Goal: Information Seeking & Learning: Understand process/instructions

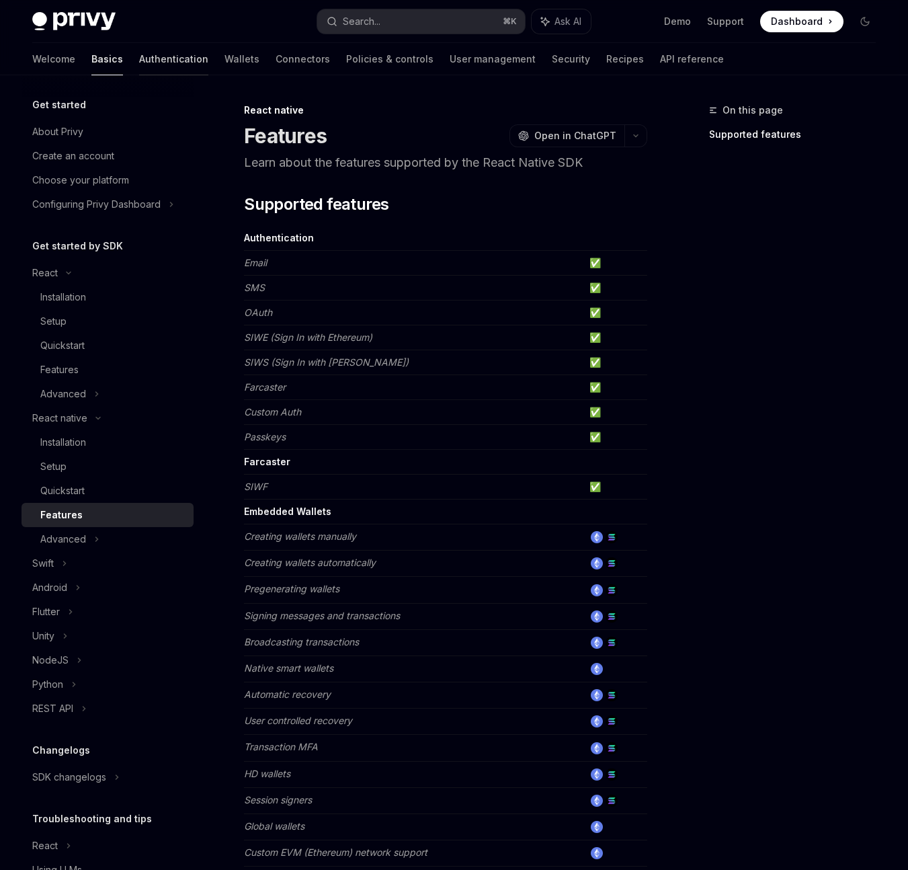
click at [139, 54] on link "Authentication" at bounding box center [173, 59] width 69 height 32
click at [139, 56] on link "Authentication" at bounding box center [173, 59] width 69 height 32
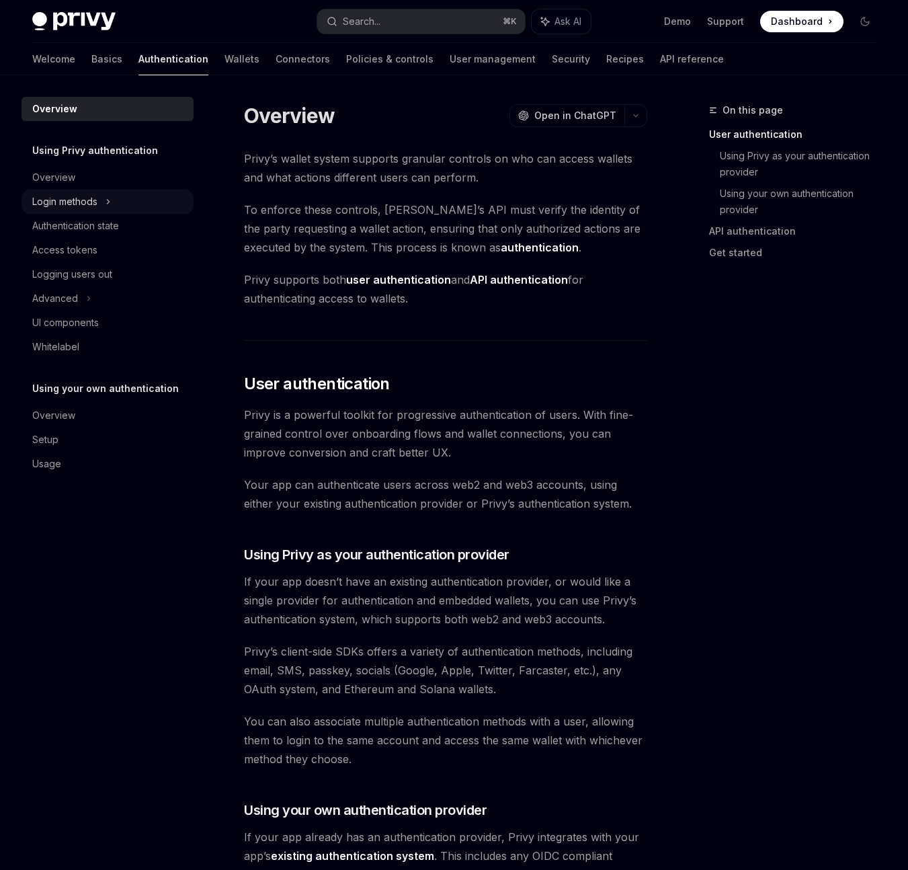
click at [94, 204] on div "Login methods" at bounding box center [64, 202] width 65 height 16
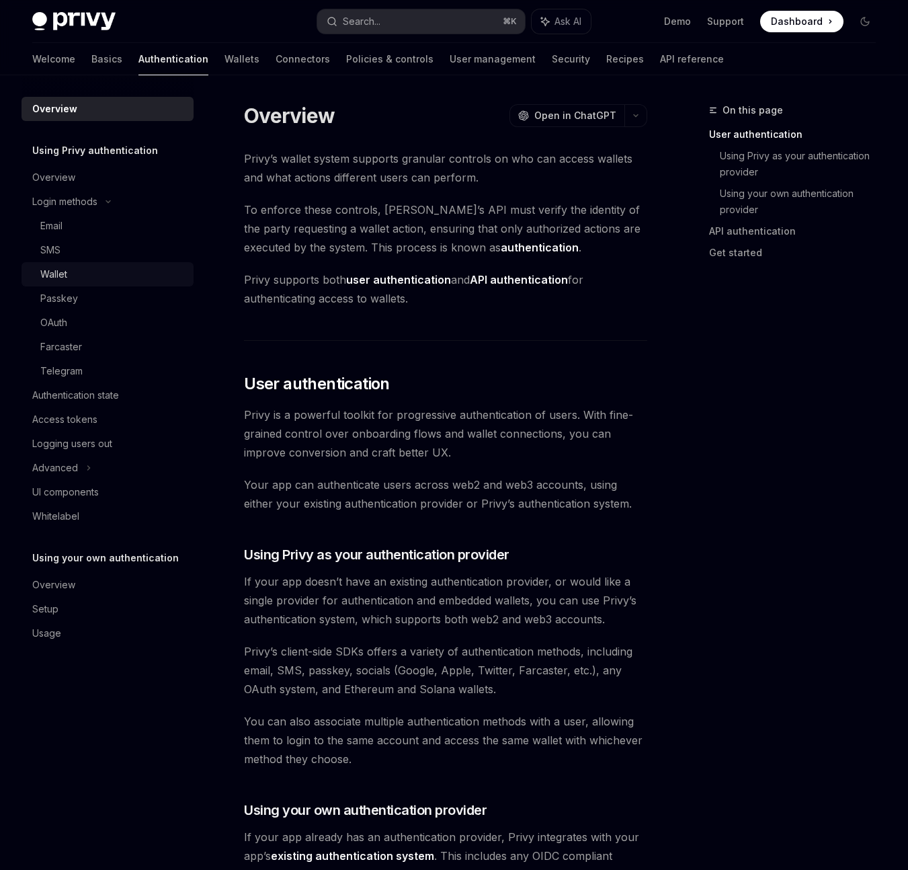
click at [66, 276] on div "Wallet" at bounding box center [53, 274] width 27 height 16
click at [63, 274] on div "Wallet" at bounding box center [53, 274] width 27 height 16
click at [57, 276] on div "Wallet" at bounding box center [53, 274] width 27 height 16
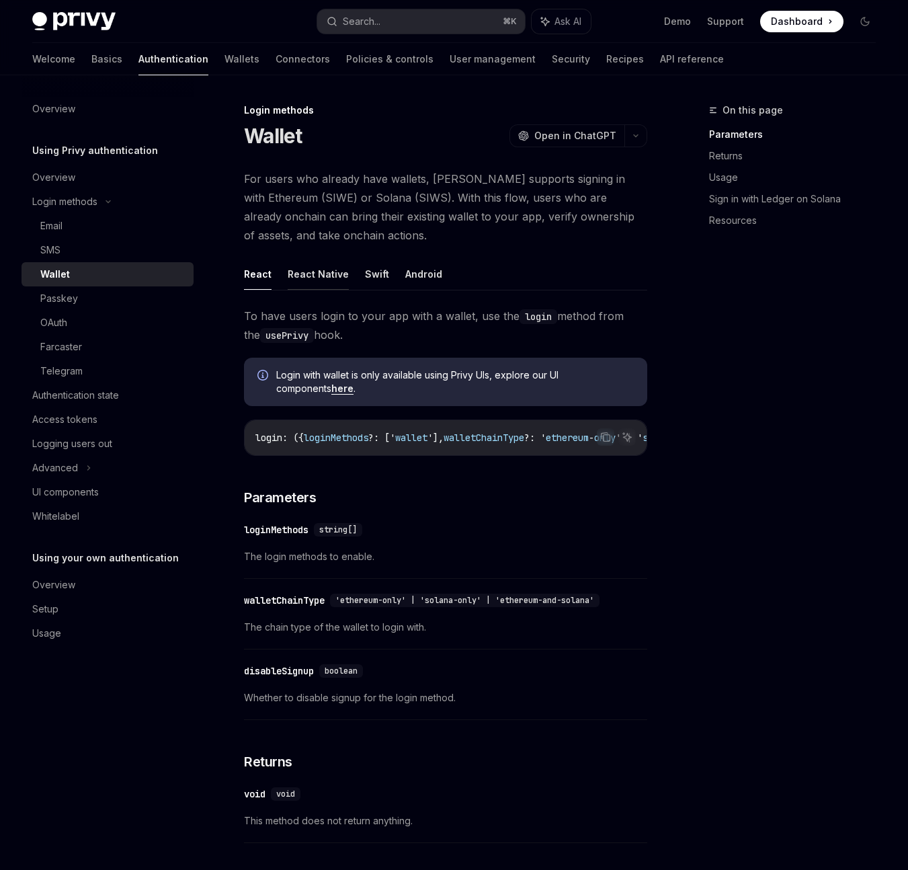
click at [325, 269] on button "React Native" at bounding box center [318, 274] width 61 height 32
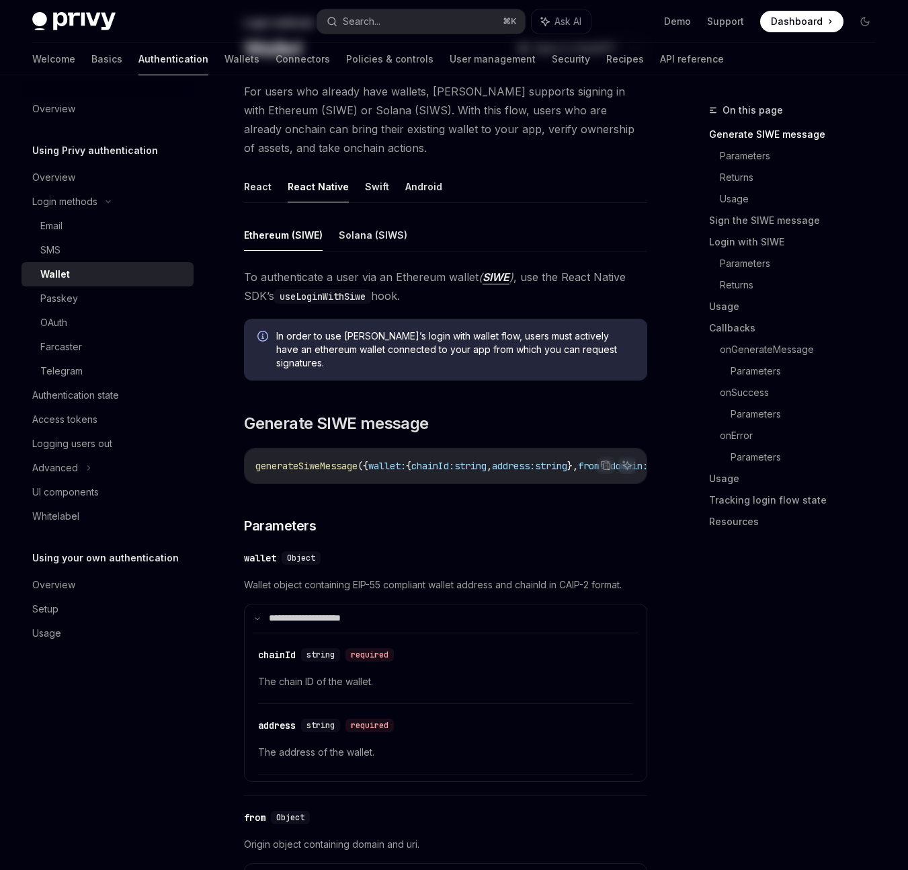
scroll to position [101, 0]
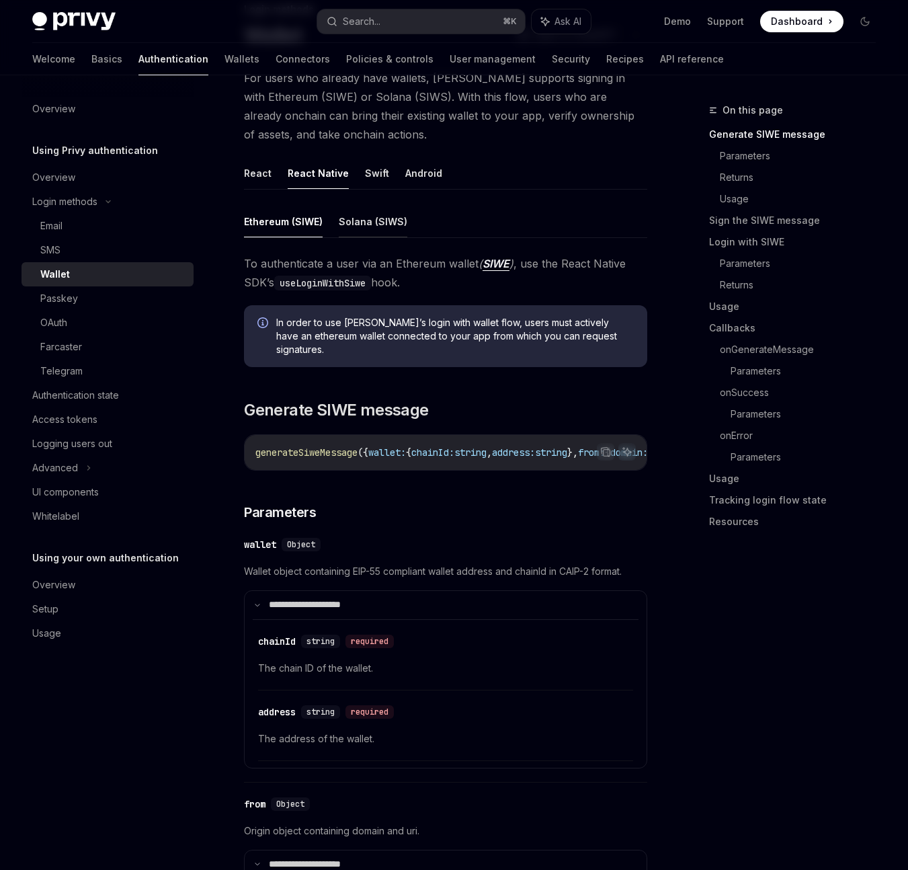
click at [386, 233] on button "Solana (SIWS)" at bounding box center [373, 222] width 69 height 32
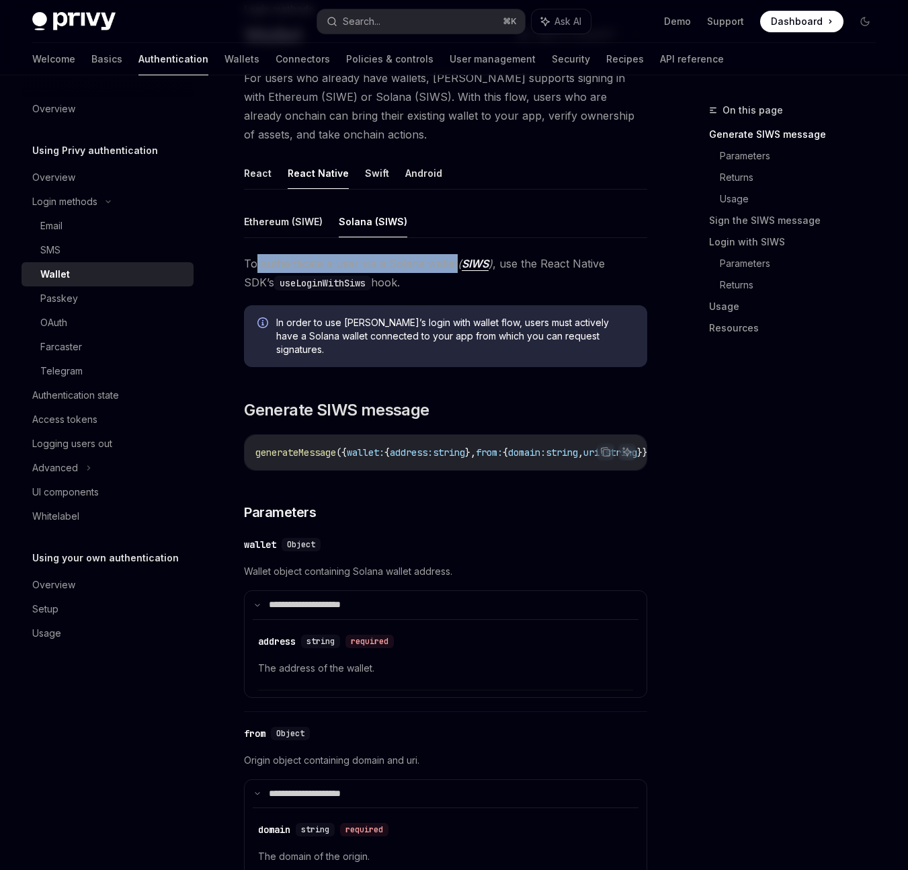
drag, startPoint x: 256, startPoint y: 265, endPoint x: 454, endPoint y: 262, distance: 197.6
click at [454, 262] on span "To authenticate a user via a Solana wallet ( SIWS ) , use the React Native SDK’…" at bounding box center [445, 273] width 403 height 38
copy span "authenticate a user via a Solana wallet"
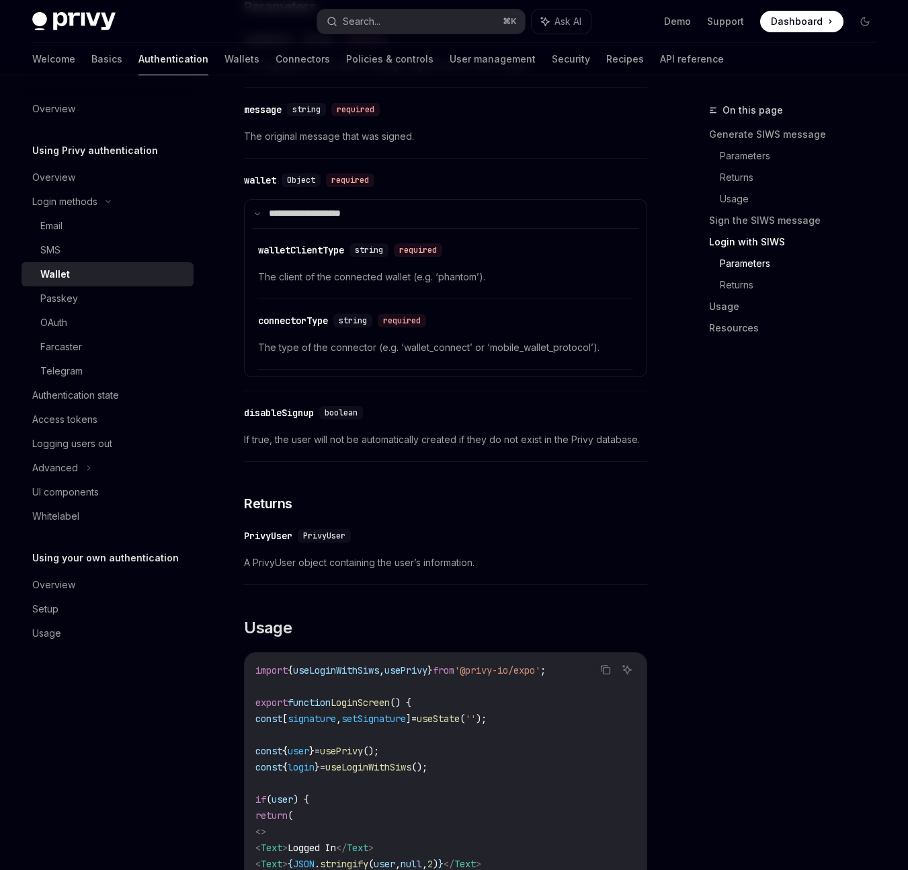
scroll to position [2104, 0]
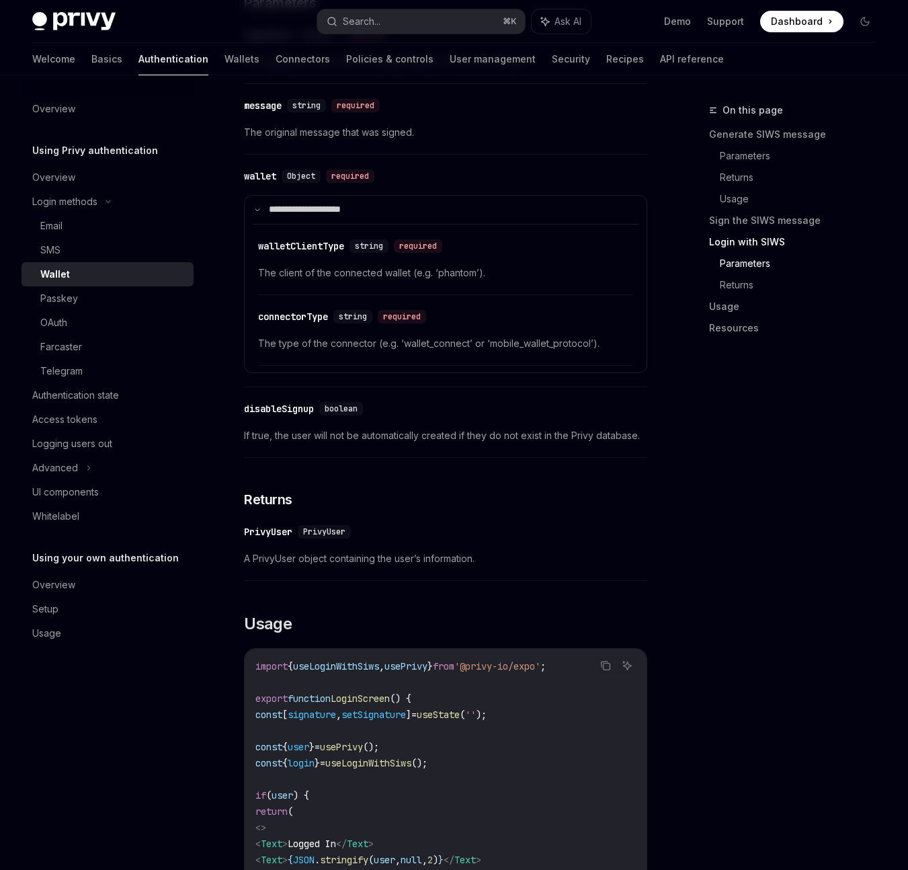
click at [306, 322] on div "connectorType" at bounding box center [293, 316] width 70 height 13
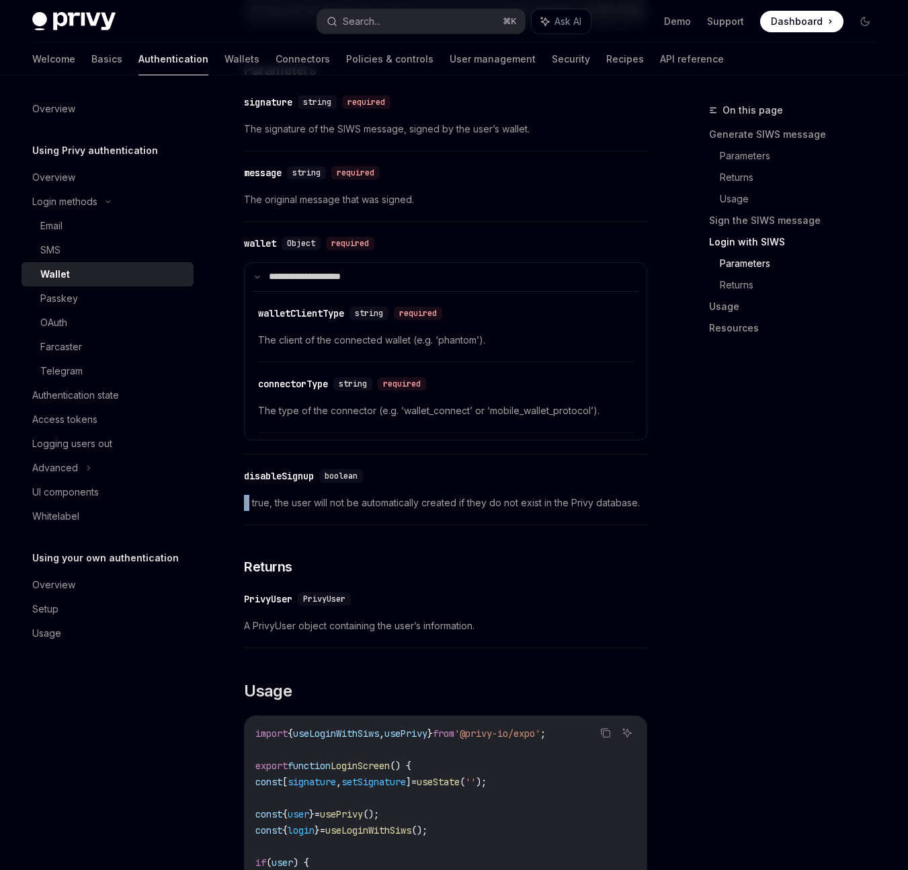
scroll to position [2032, 0]
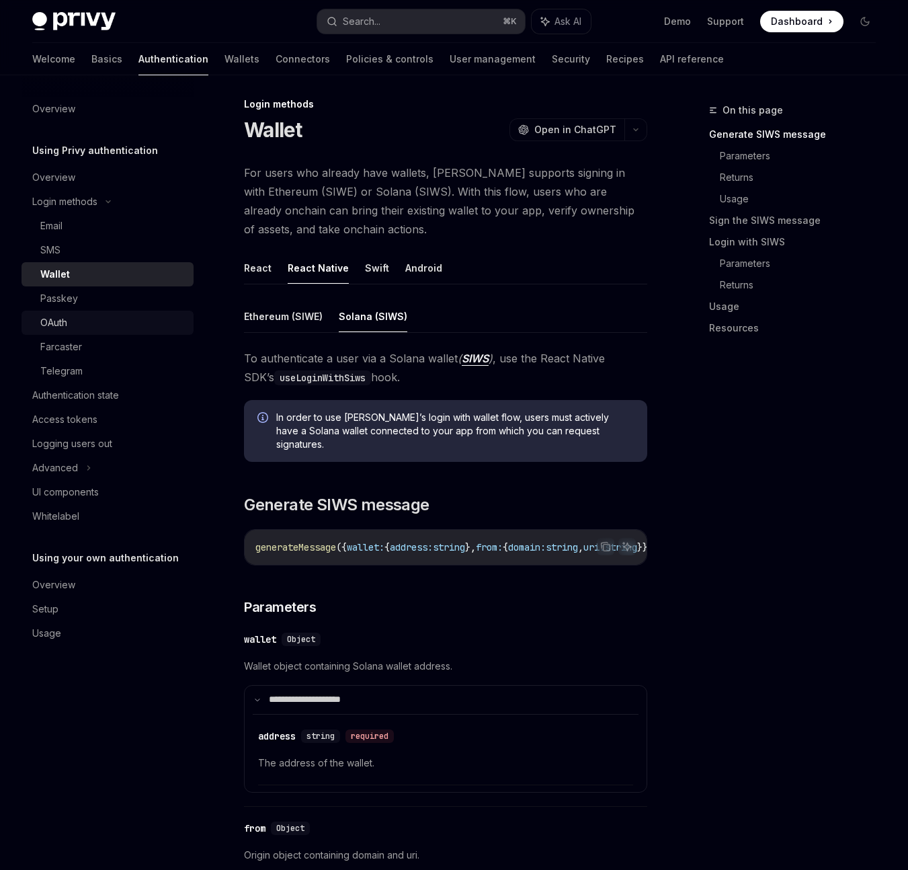
scroll to position [0, 0]
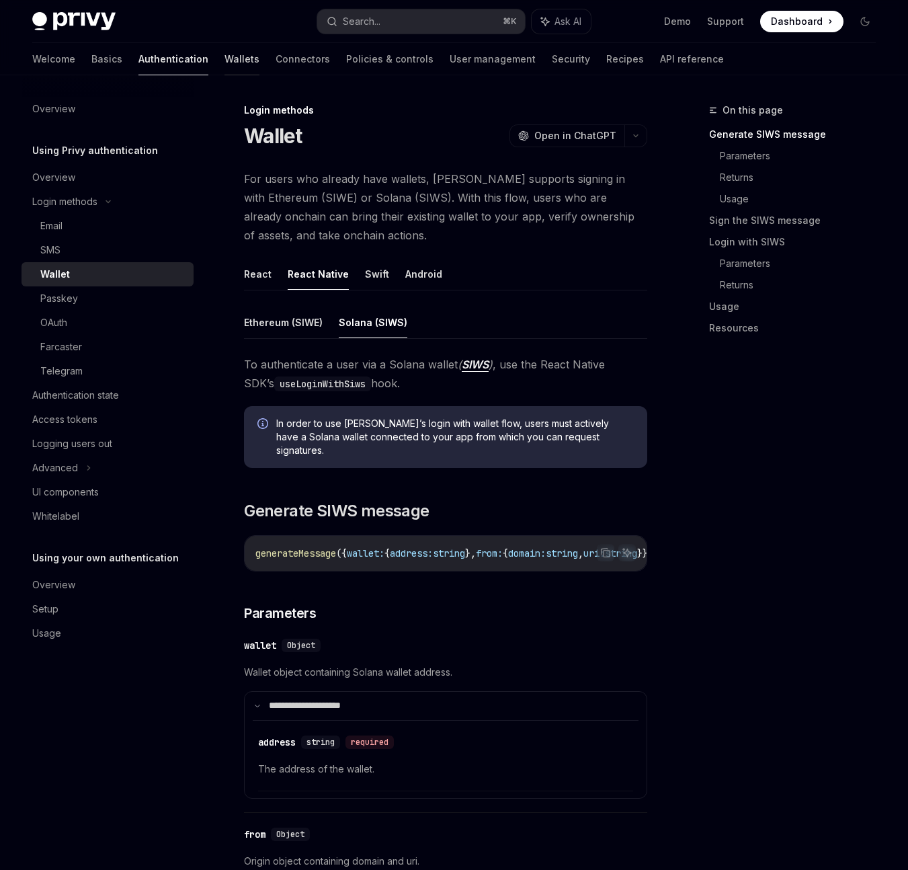
click at [224, 63] on link "Wallets" at bounding box center [241, 59] width 35 height 32
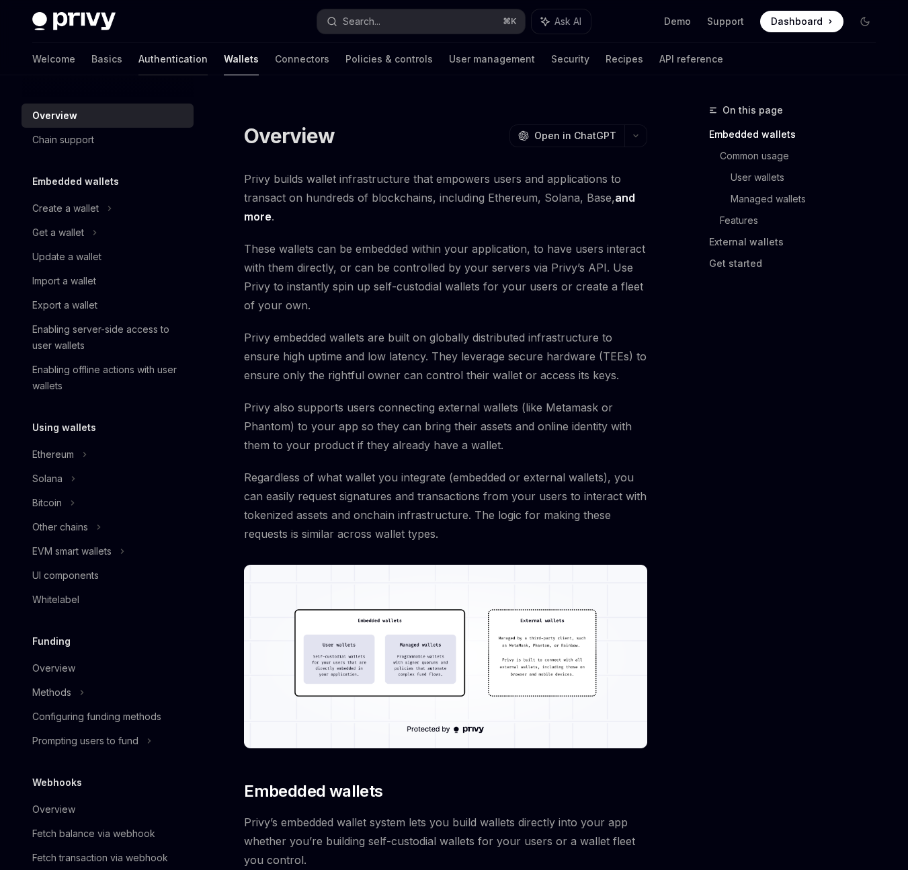
click at [138, 62] on link "Authentication" at bounding box center [172, 59] width 69 height 32
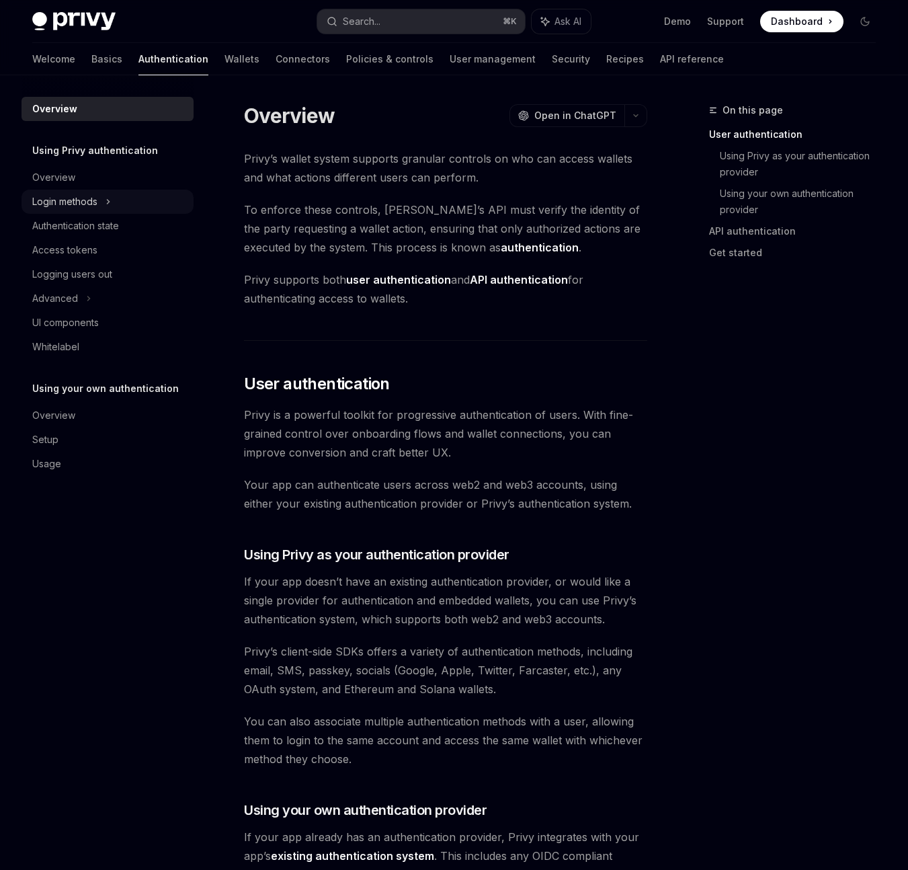
click at [108, 208] on icon at bounding box center [108, 202] width 5 height 16
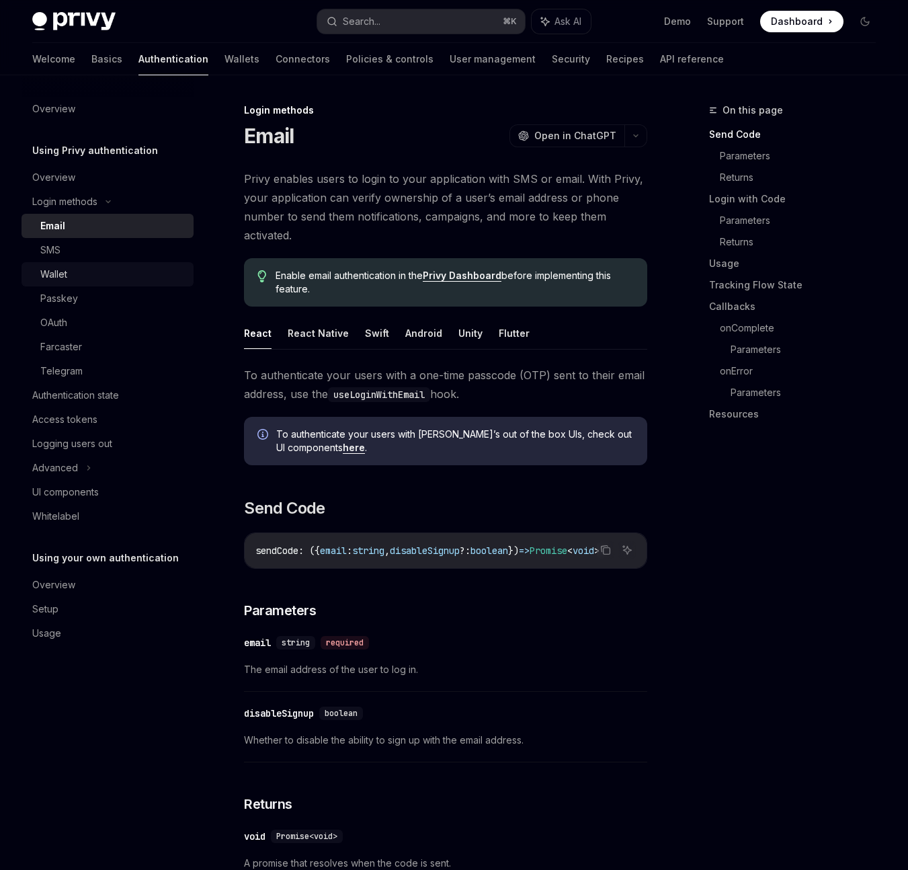
click at [65, 275] on div "Wallet" at bounding box center [53, 274] width 27 height 16
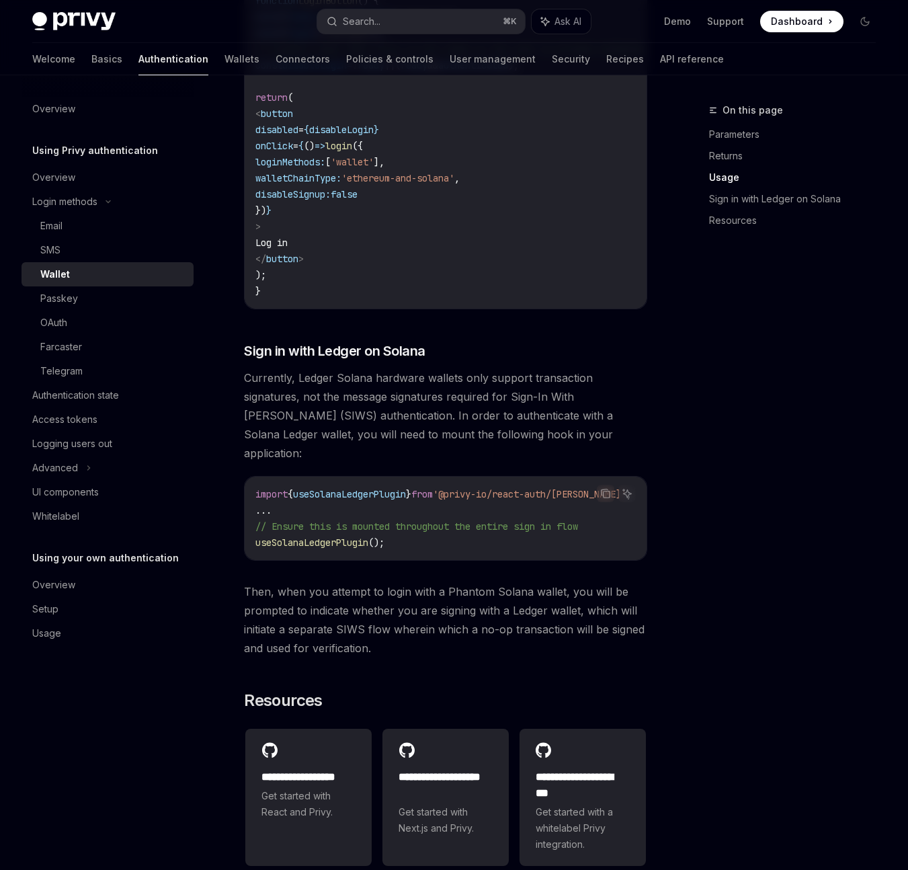
scroll to position [1157, 0]
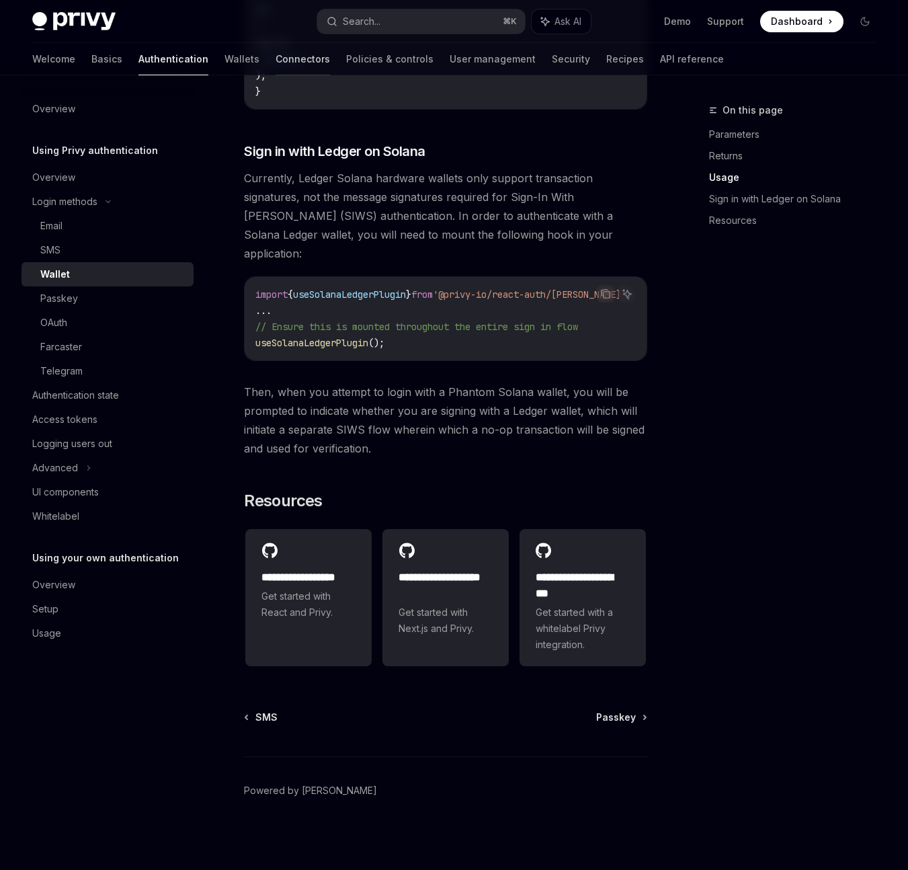
click at [276, 55] on link "Connectors" at bounding box center [303, 59] width 54 height 32
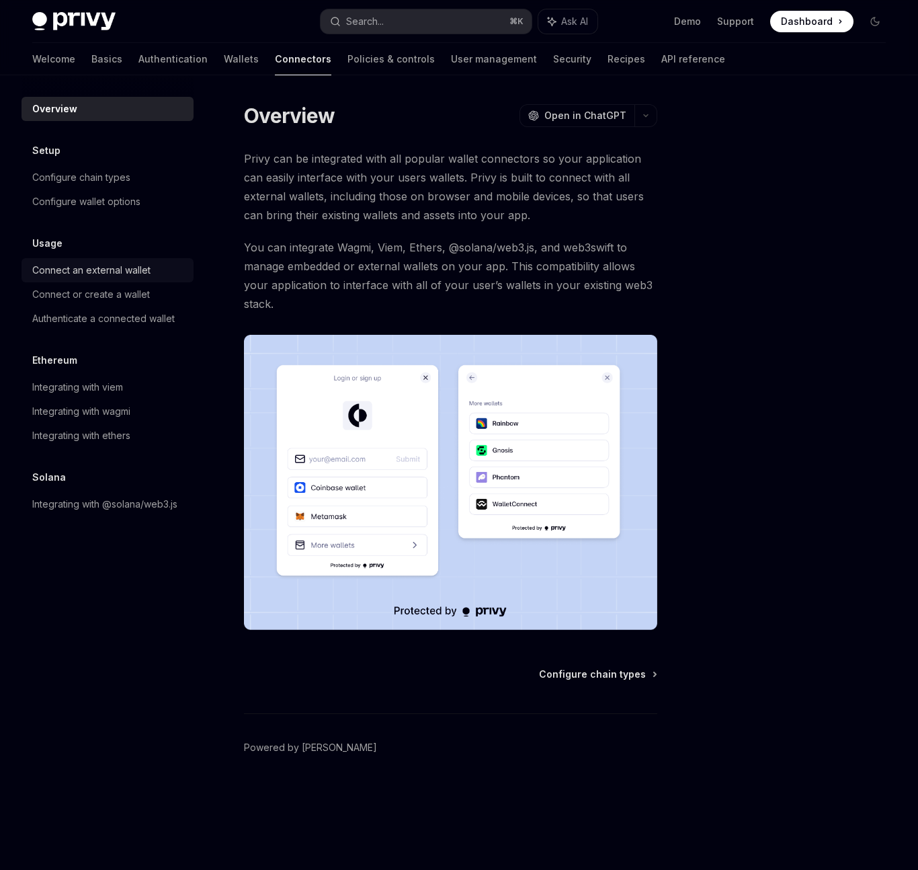
click at [120, 268] on div "Connect an external wallet" at bounding box center [91, 270] width 118 height 16
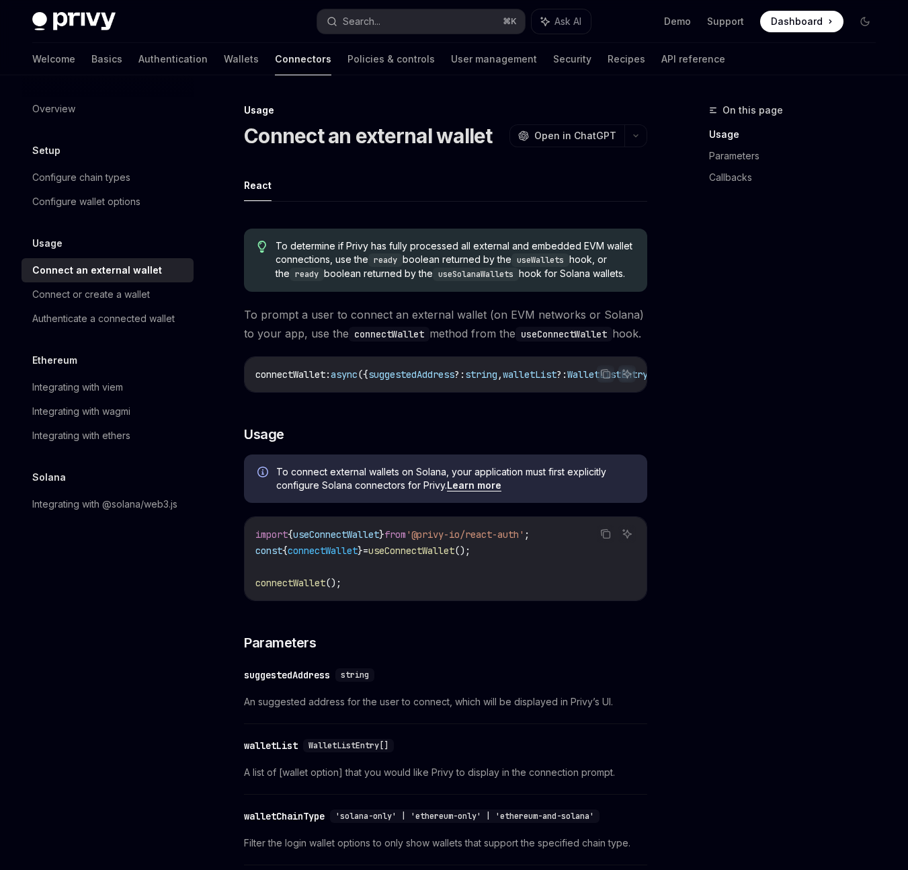
drag, startPoint x: 439, startPoint y: 411, endPoint x: 489, endPoint y: 405, distance: 50.8
click at [525, 412] on div "To determine if Privy has fully processed all external and embedded EVM wallet …" at bounding box center [445, 760] width 403 height 1085
click at [81, 294] on div "Connect or create a wallet" at bounding box center [91, 294] width 118 height 16
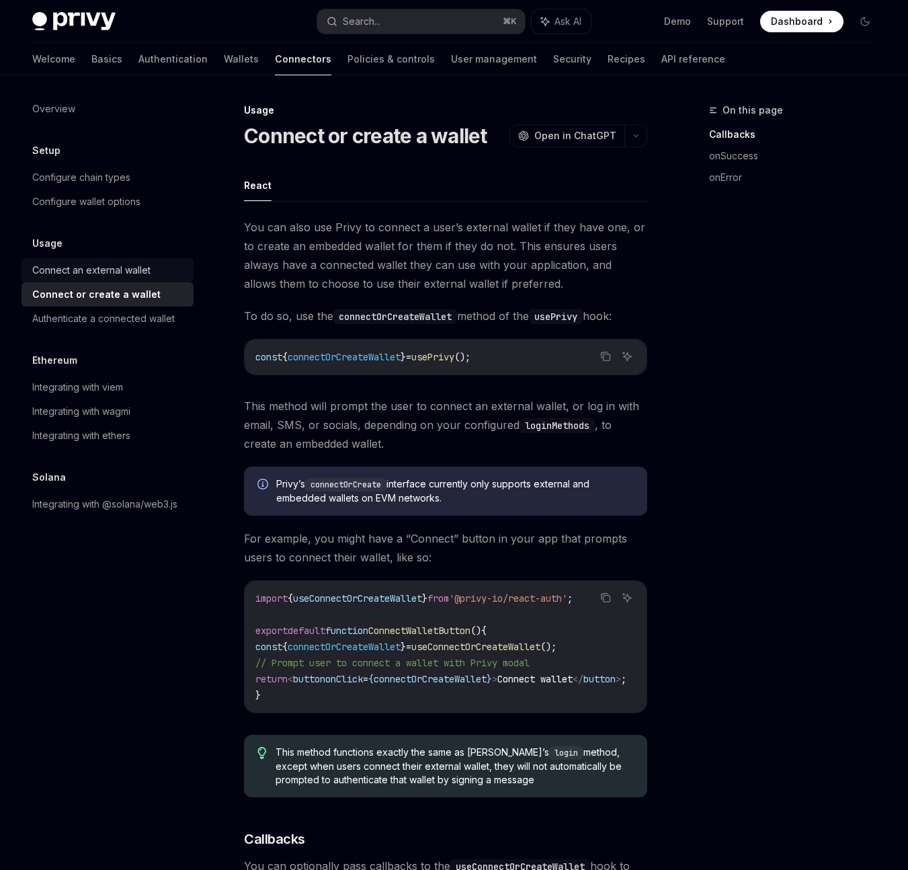
click at [101, 272] on div "Connect an external wallet" at bounding box center [91, 270] width 118 height 16
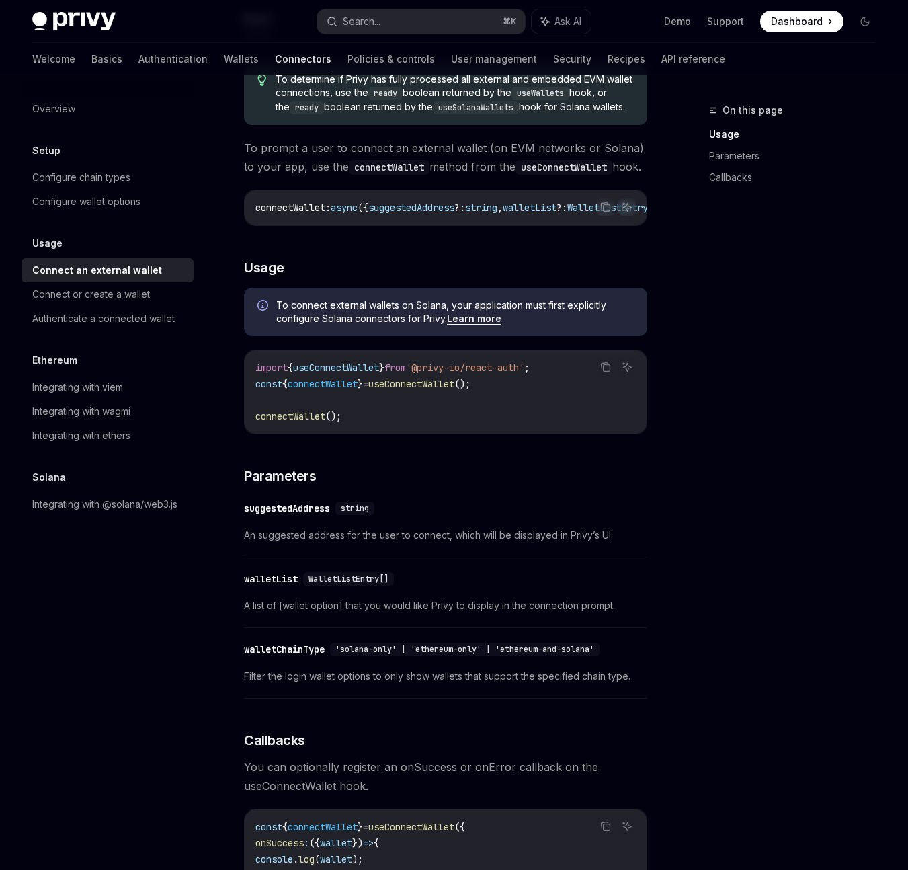
scroll to position [236, 0]
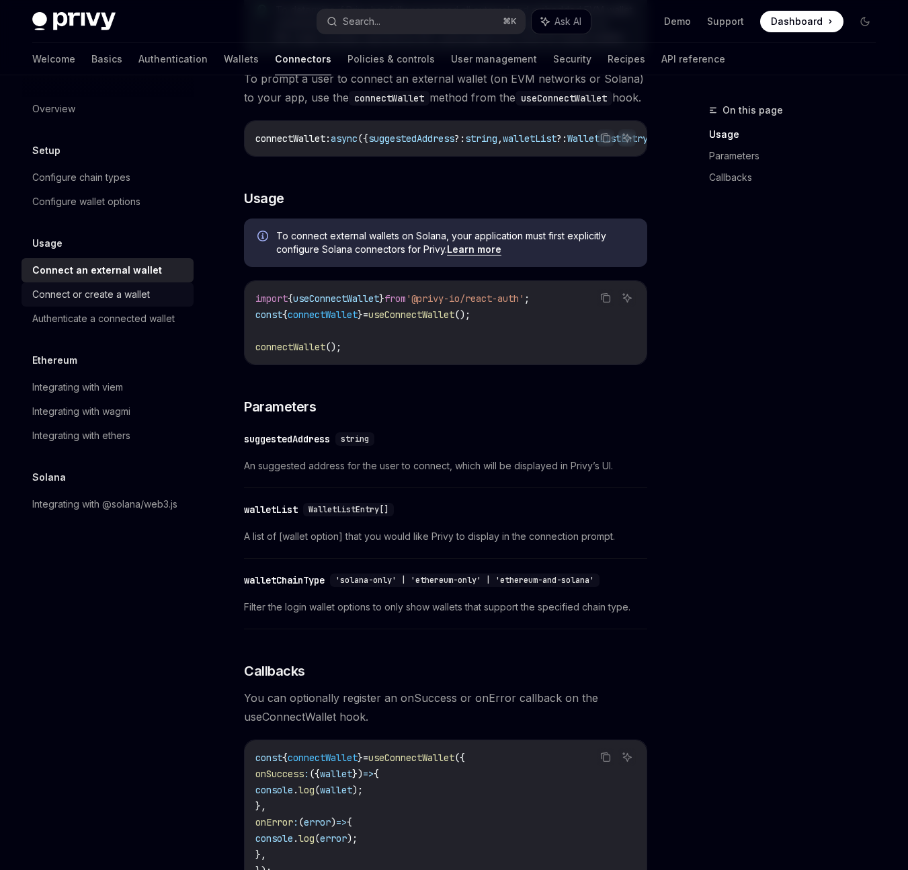
click at [103, 294] on div "Connect or create a wallet" at bounding box center [91, 294] width 118 height 16
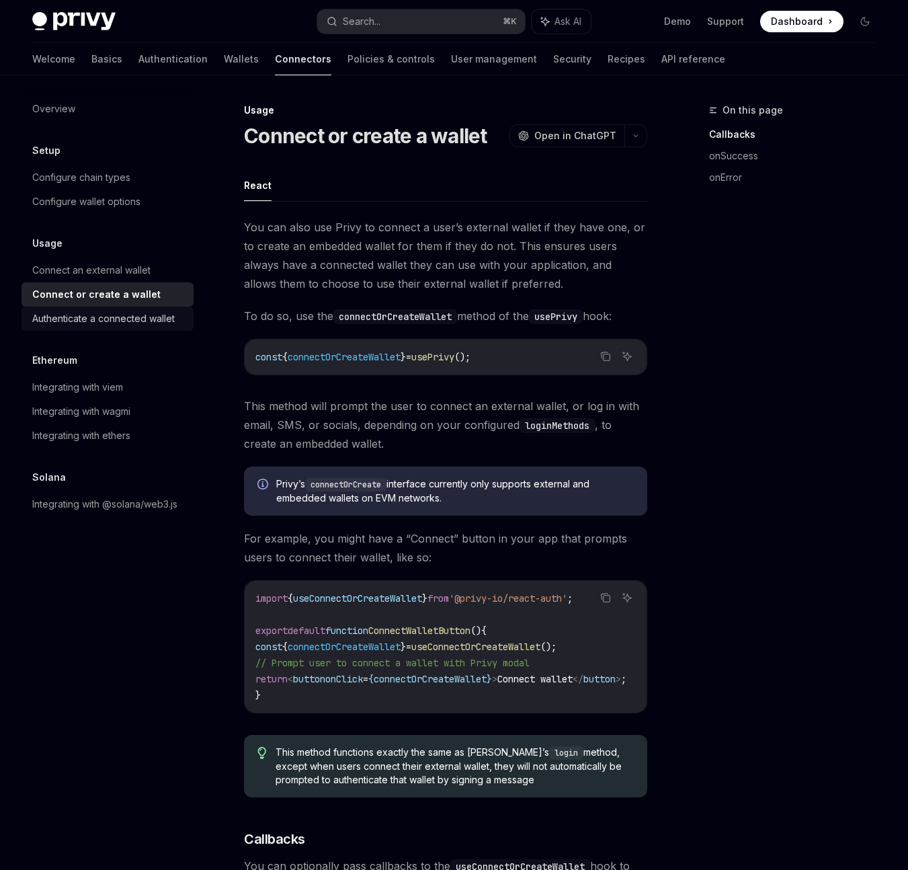
click at [97, 321] on div "Authenticate a connected wallet" at bounding box center [103, 318] width 142 height 16
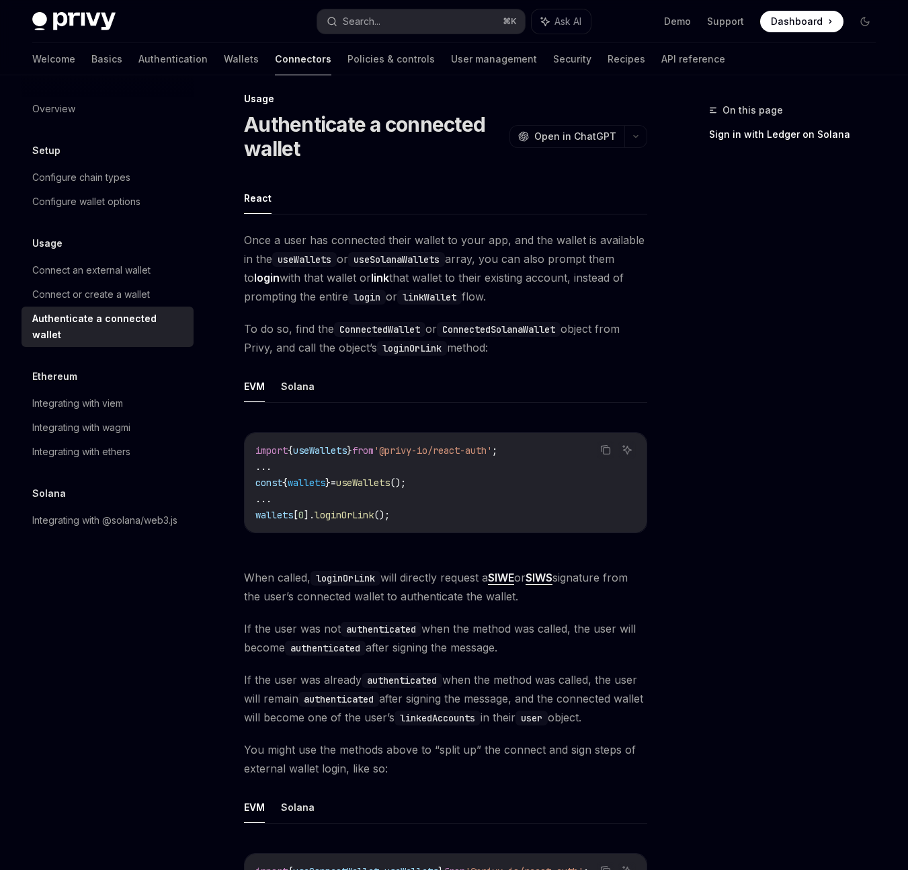
scroll to position [24, 0]
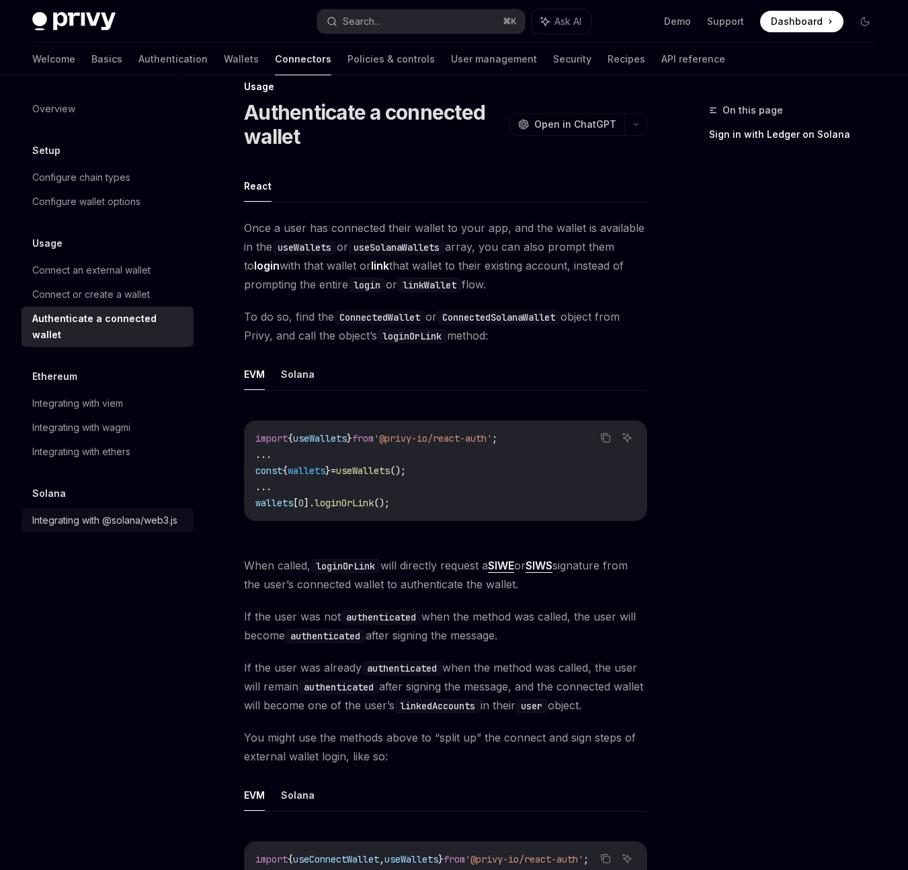
click at [134, 512] on div "Integrating with @solana/web3.js" at bounding box center [104, 520] width 145 height 16
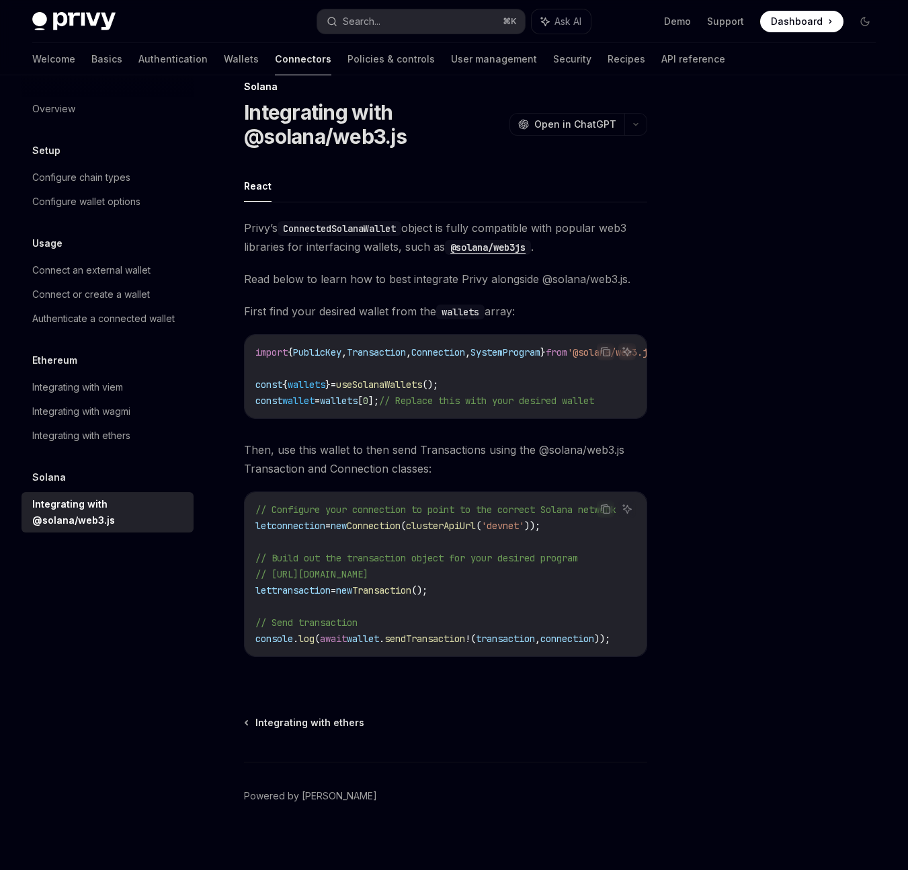
drag, startPoint x: 465, startPoint y: 415, endPoint x: 538, endPoint y: 415, distance: 73.3
click at [538, 415] on div "import { PublicKey , Transaction , Connection , SystemProgram } from '@solana/w…" at bounding box center [446, 376] width 402 height 83
drag, startPoint x: 460, startPoint y: 667, endPoint x: 509, endPoint y: 663, distance: 49.9
click at [509, 663] on div "Privy’s ConnectedSolanaWallet object is fully compatible with popular web3 libr…" at bounding box center [445, 448] width 403 height 460
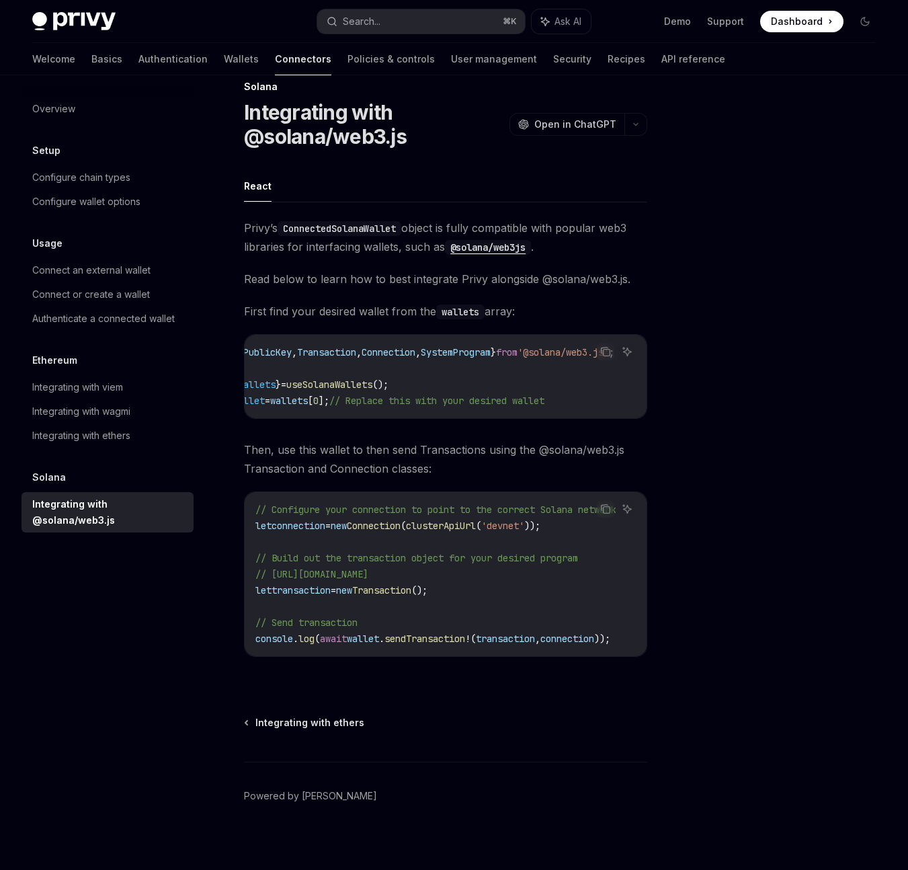
scroll to position [0, 0]
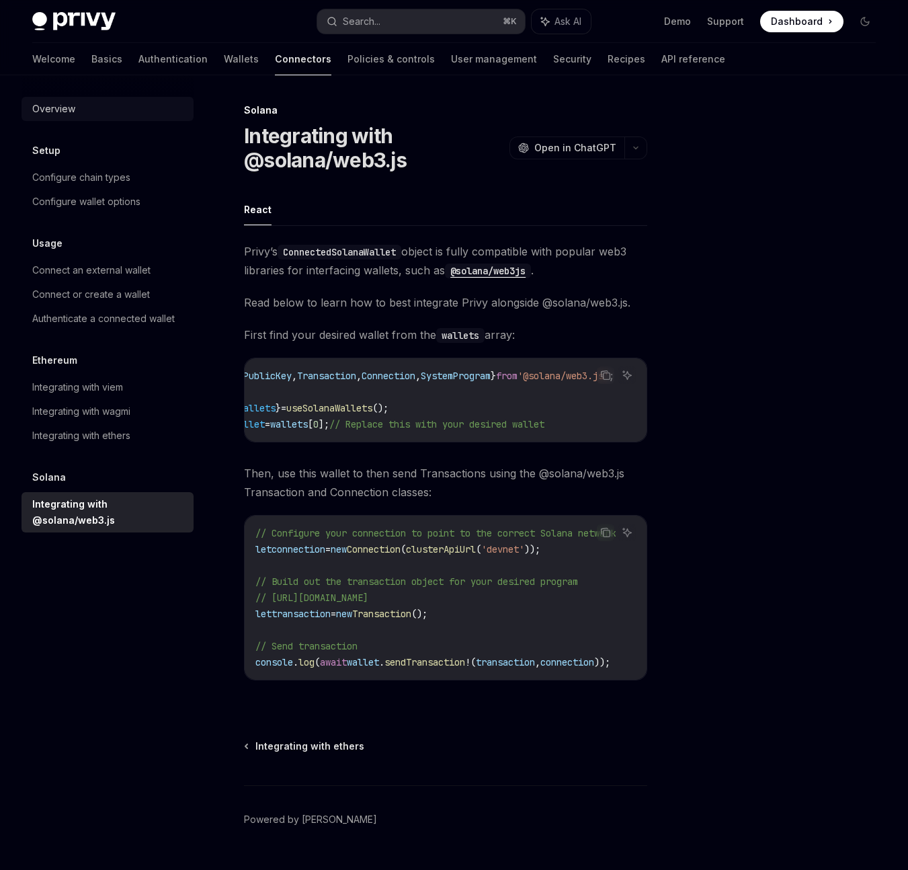
click at [52, 101] on div "Overview" at bounding box center [53, 109] width 43 height 16
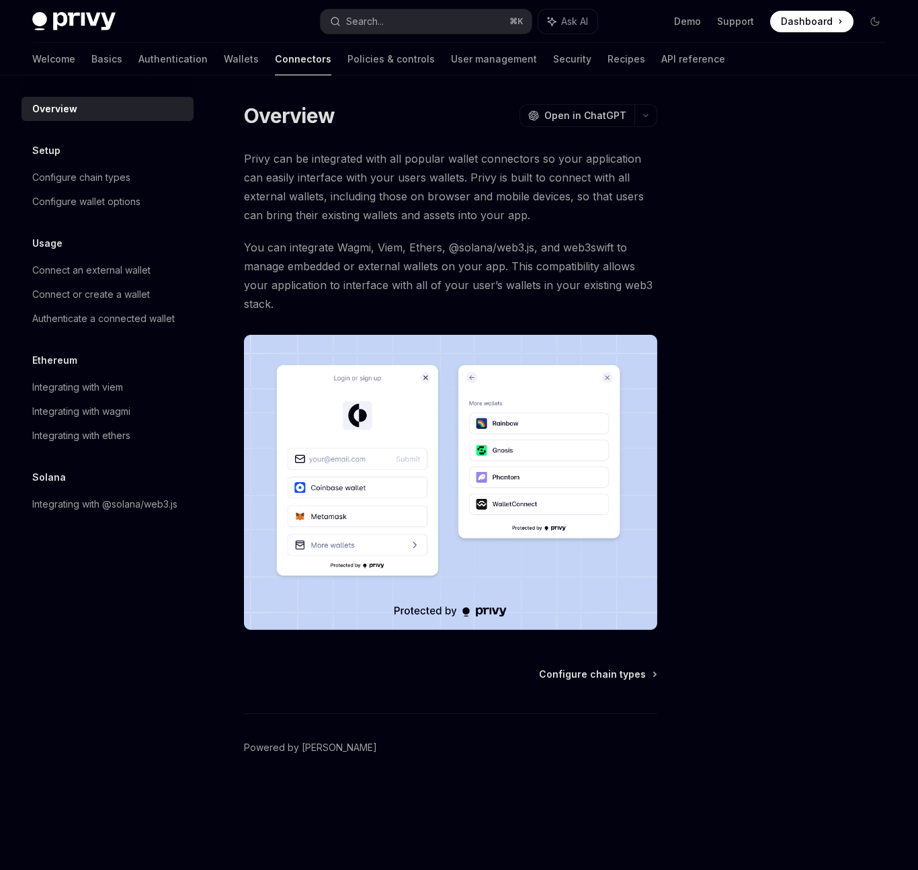
click at [52, 105] on div "Overview" at bounding box center [54, 109] width 45 height 16
click at [224, 58] on link "Wallets" at bounding box center [241, 59] width 35 height 32
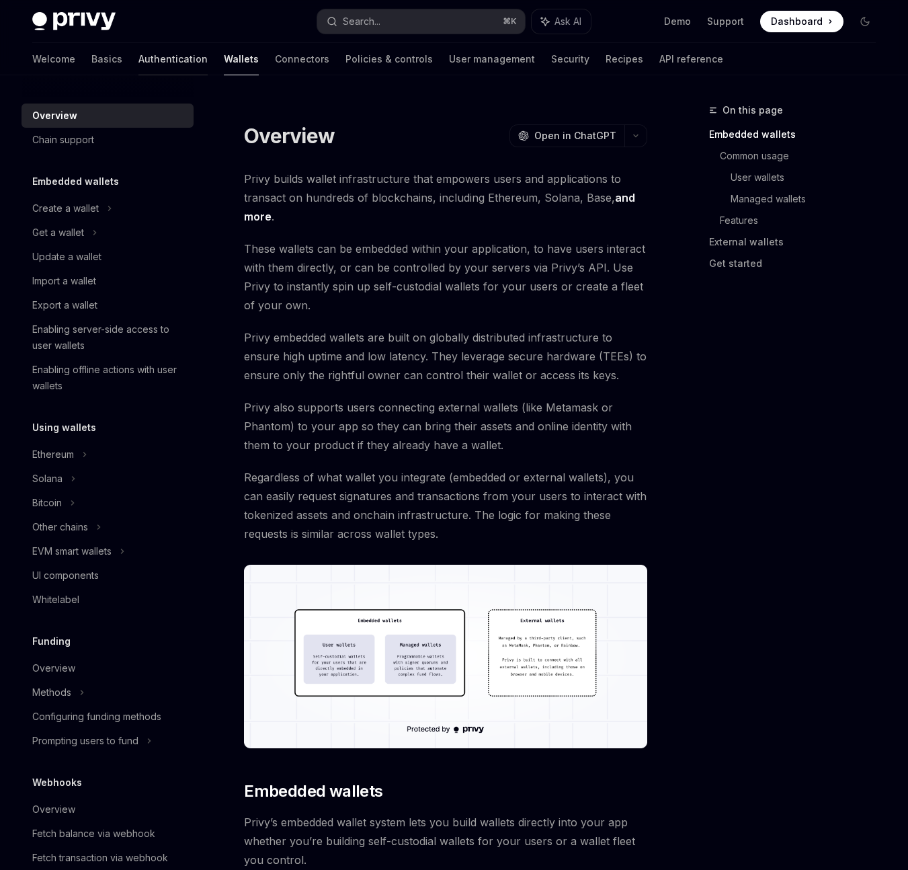
click at [138, 58] on link "Authentication" at bounding box center [172, 59] width 69 height 32
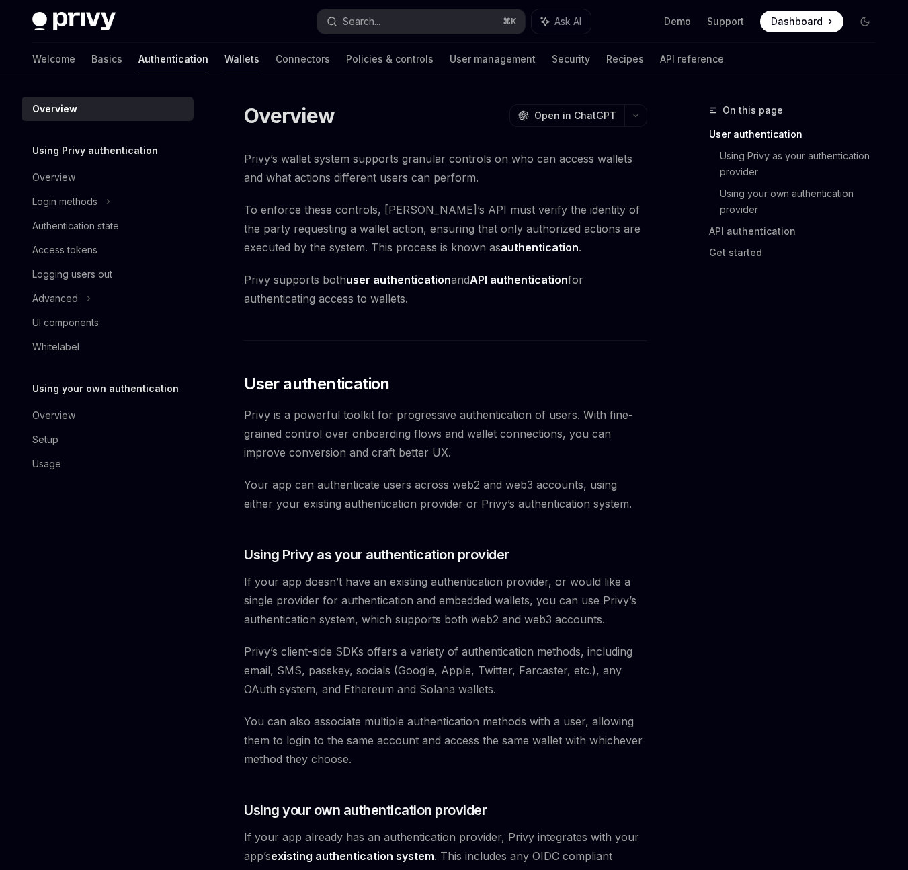
click at [224, 62] on link "Wallets" at bounding box center [241, 59] width 35 height 32
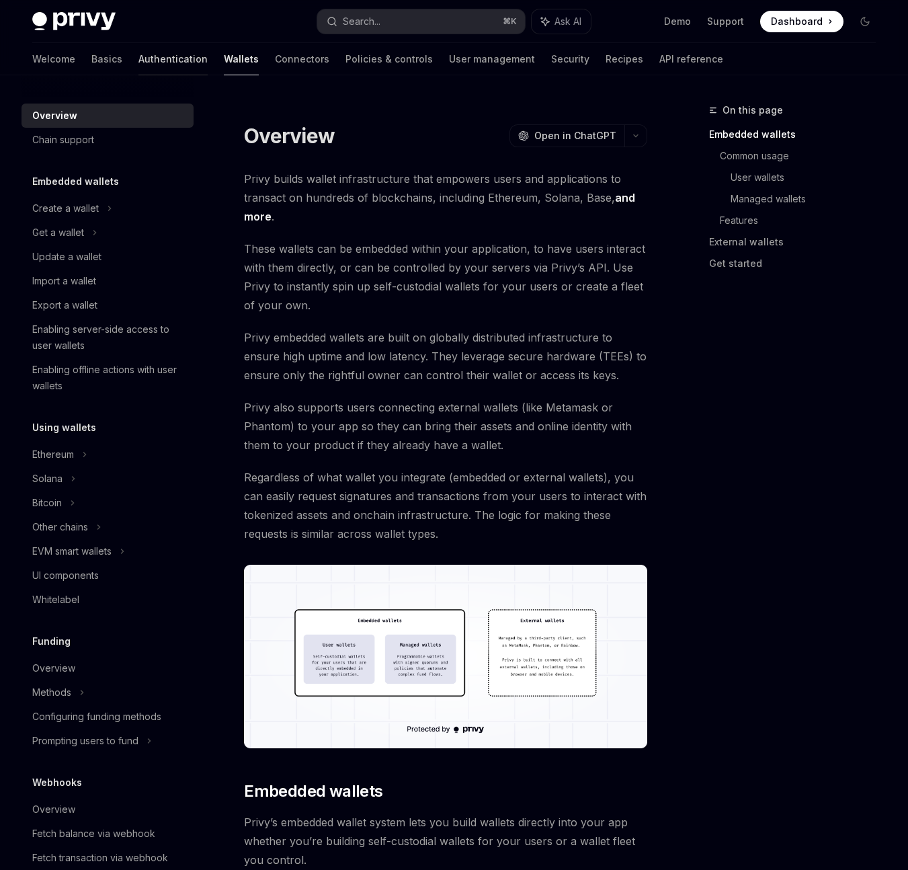
click at [140, 58] on link "Authentication" at bounding box center [172, 59] width 69 height 32
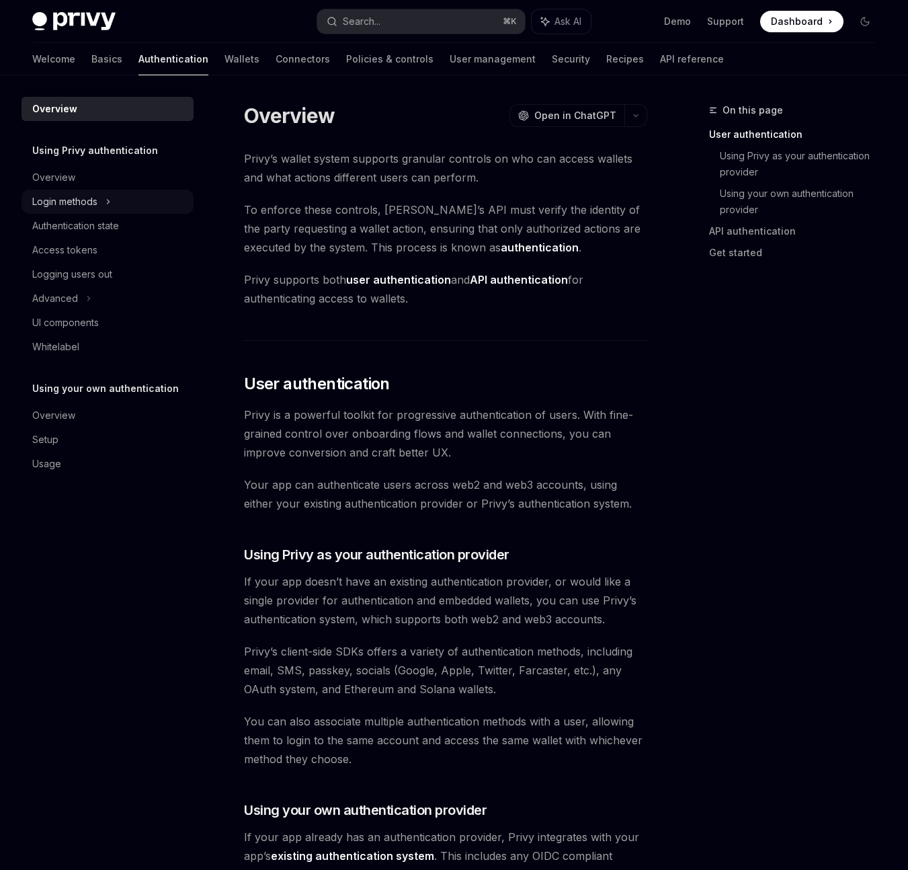
click at [89, 206] on div "Login methods" at bounding box center [64, 202] width 65 height 16
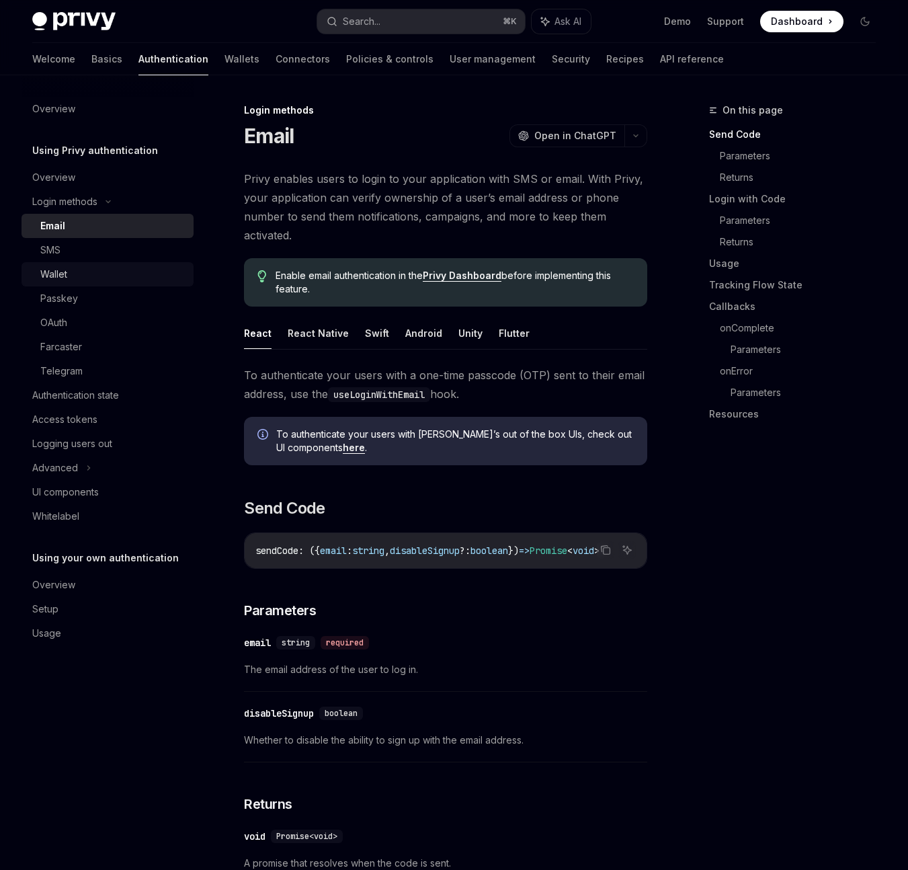
click at [71, 271] on div "Wallet" at bounding box center [112, 274] width 145 height 16
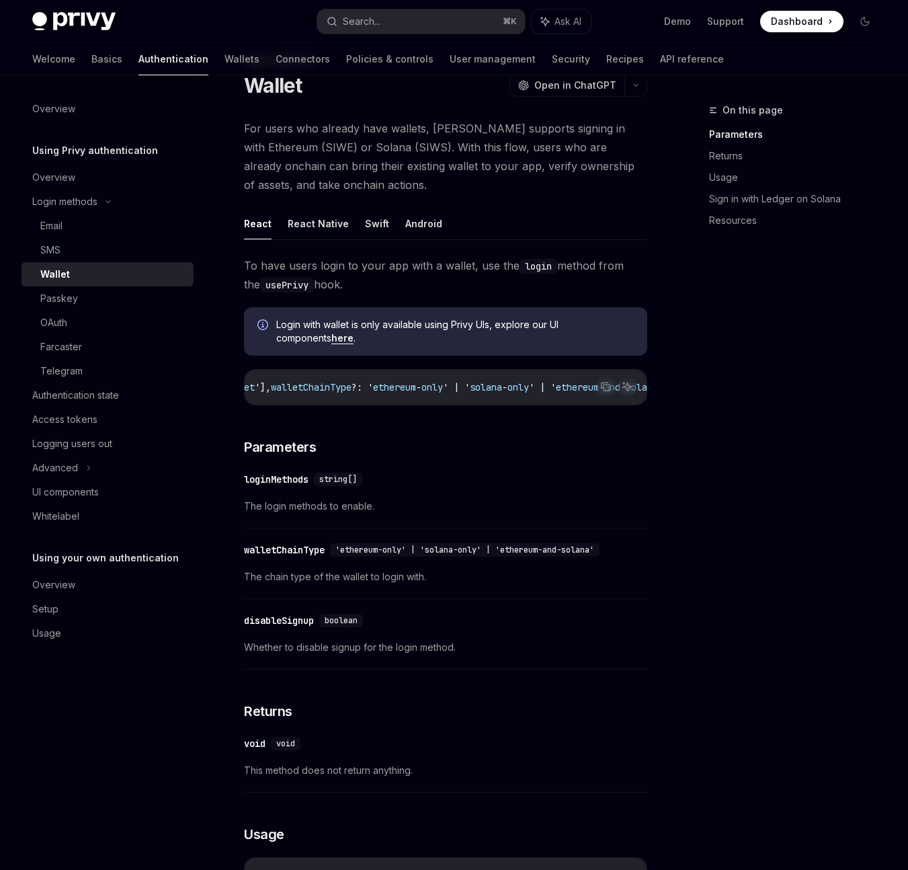
scroll to position [0, 170]
click at [335, 229] on button "React Native" at bounding box center [318, 224] width 61 height 32
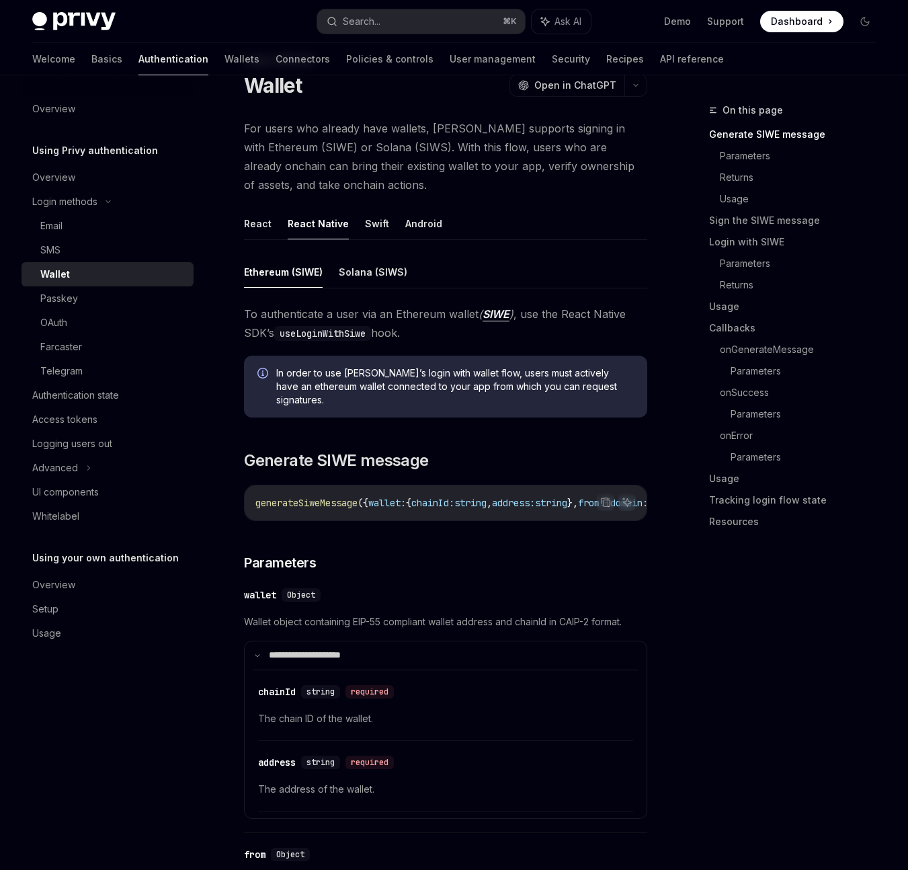
drag, startPoint x: 416, startPoint y: 516, endPoint x: 434, endPoint y: 513, distance: 18.5
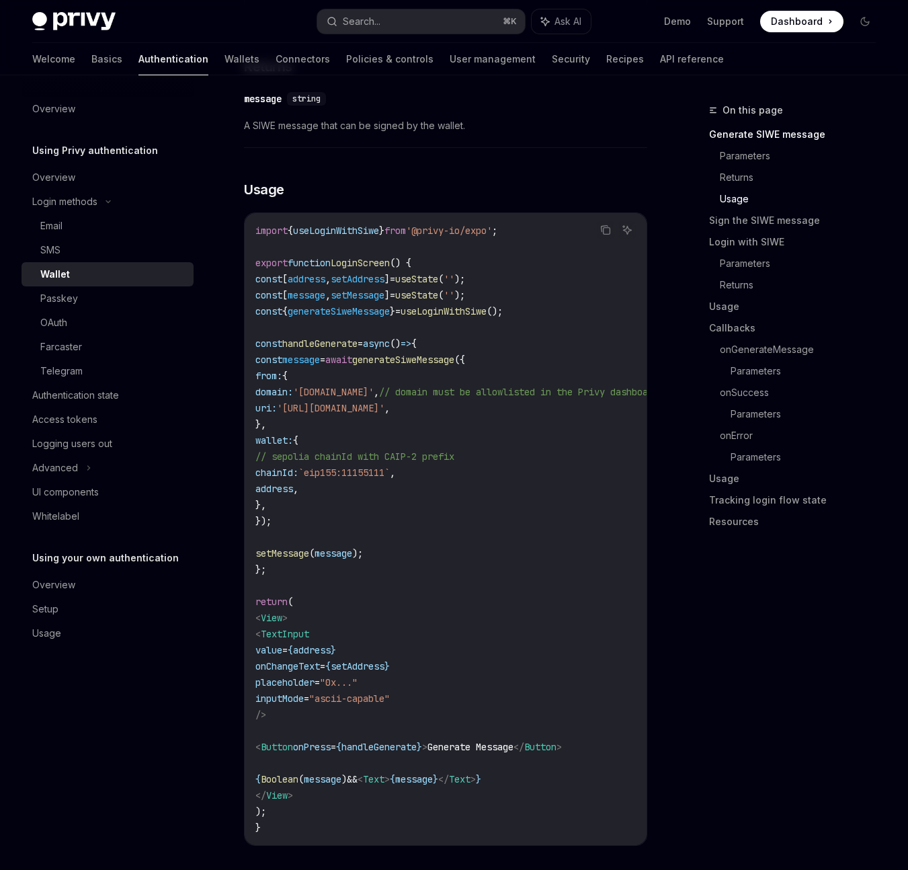
scroll to position [1254, 0]
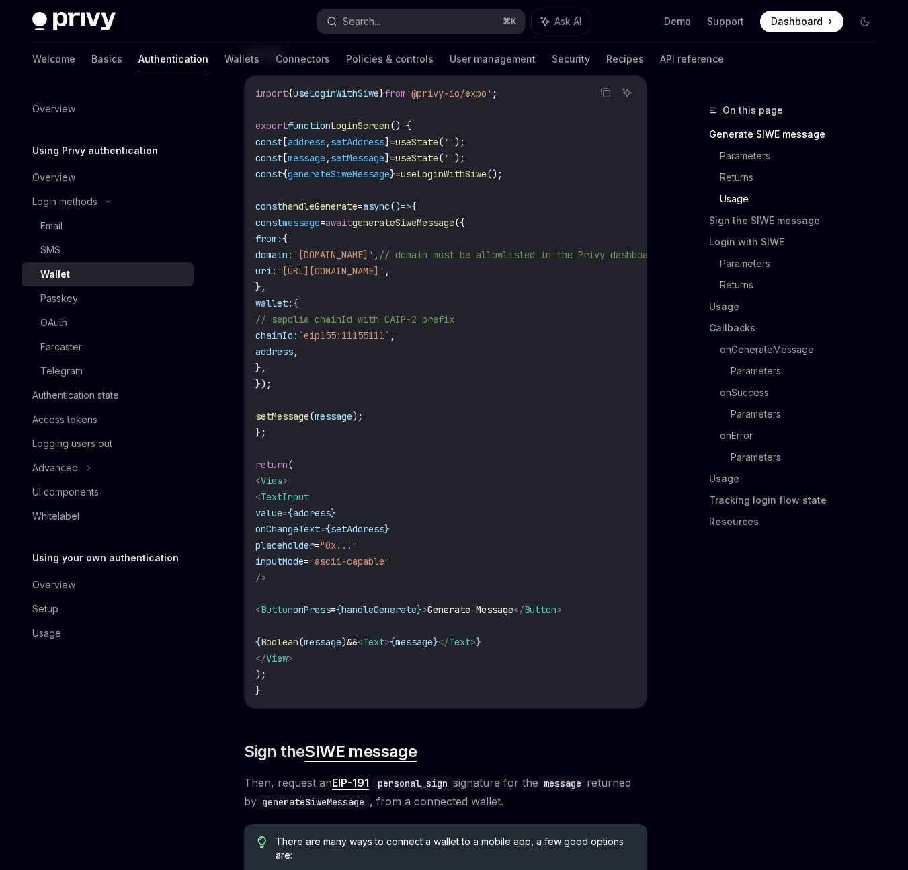
click at [295, 429] on code "import { useLoginWithSiwe } from '@privy-io/expo' ; export function LoginScreen…" at bounding box center [475, 391] width 441 height 613
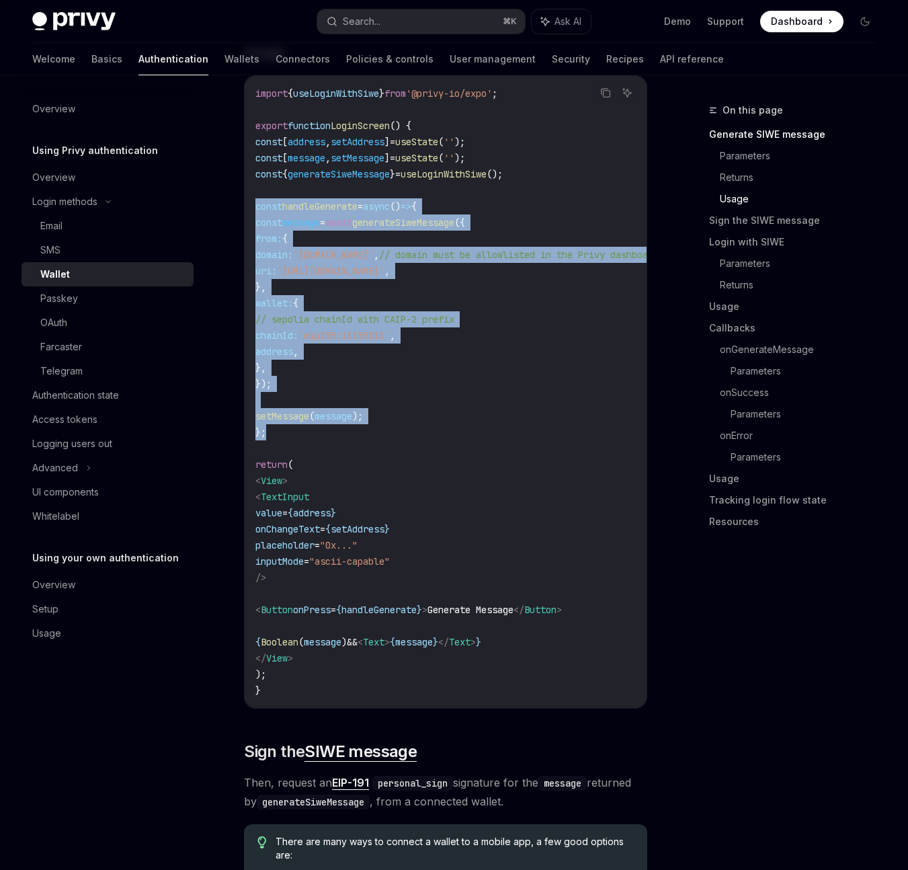
drag, startPoint x: 251, startPoint y: 422, endPoint x: 250, endPoint y: 198, distance: 224.5
click at [250, 198] on div "import { useLoginWithSiwe } from '@privy-io/expo' ; export function LoginScreen…" at bounding box center [446, 392] width 402 height 632
copy code "const handleGenerate = async () => { const message = await generateSiweMessage …"
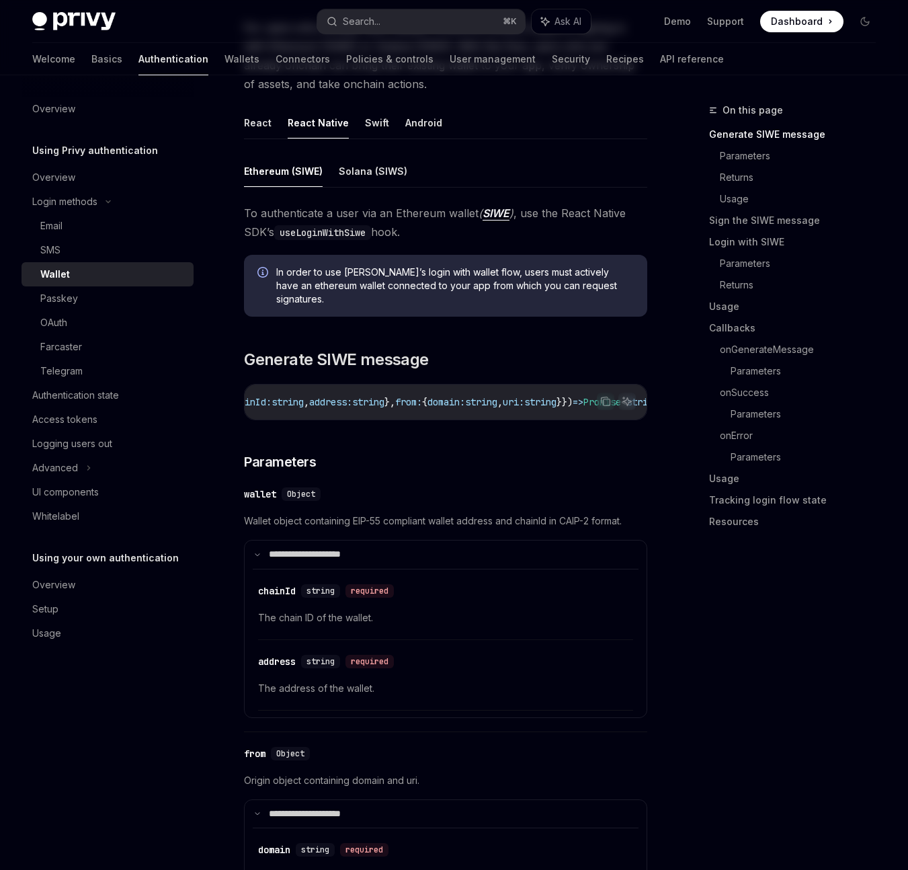
scroll to position [0, 0]
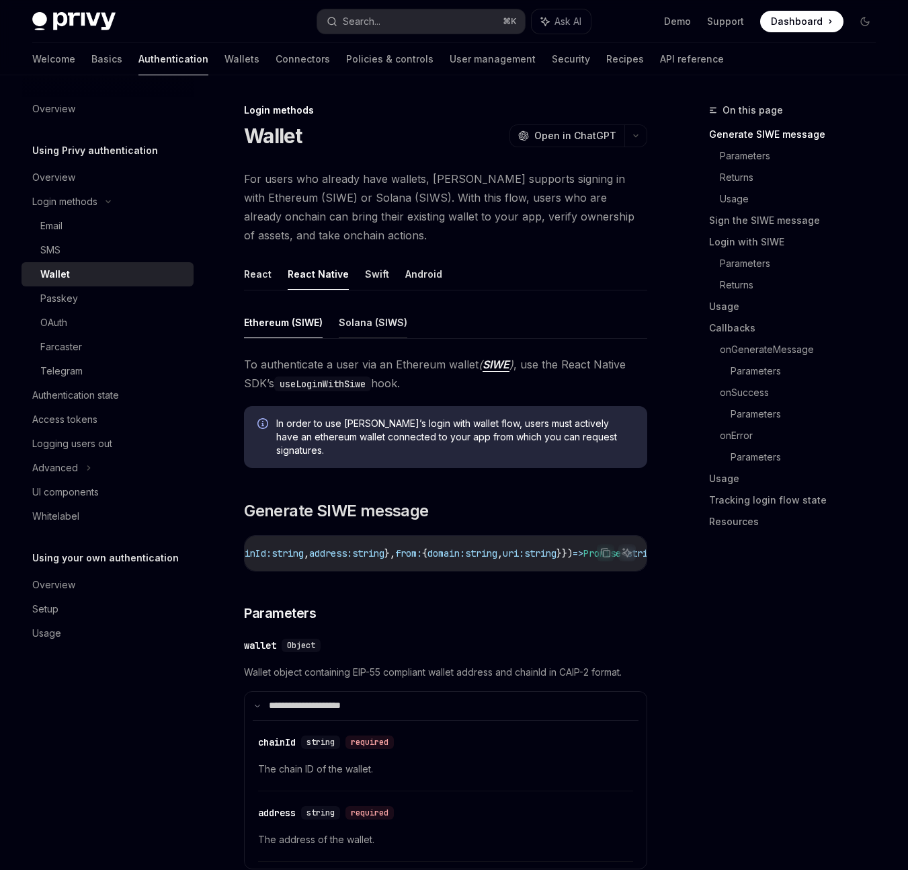
click at [388, 330] on button "Solana (SIWS)" at bounding box center [373, 322] width 69 height 32
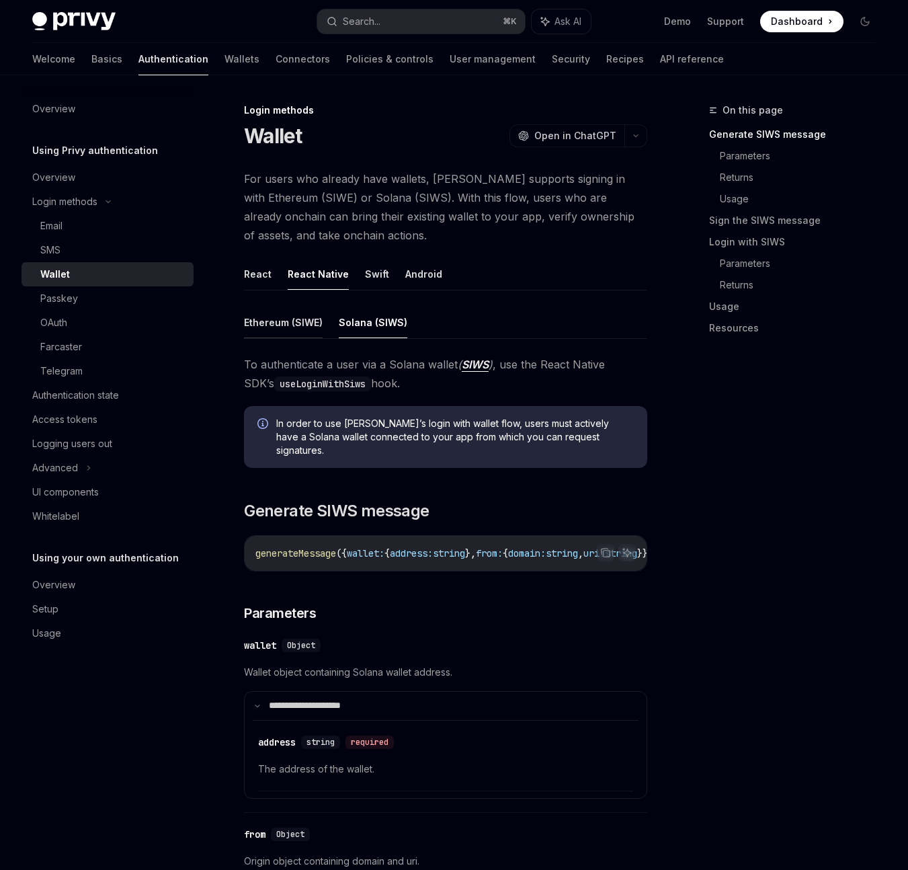
click at [294, 329] on button "Ethereum (SIWE)" at bounding box center [283, 322] width 79 height 32
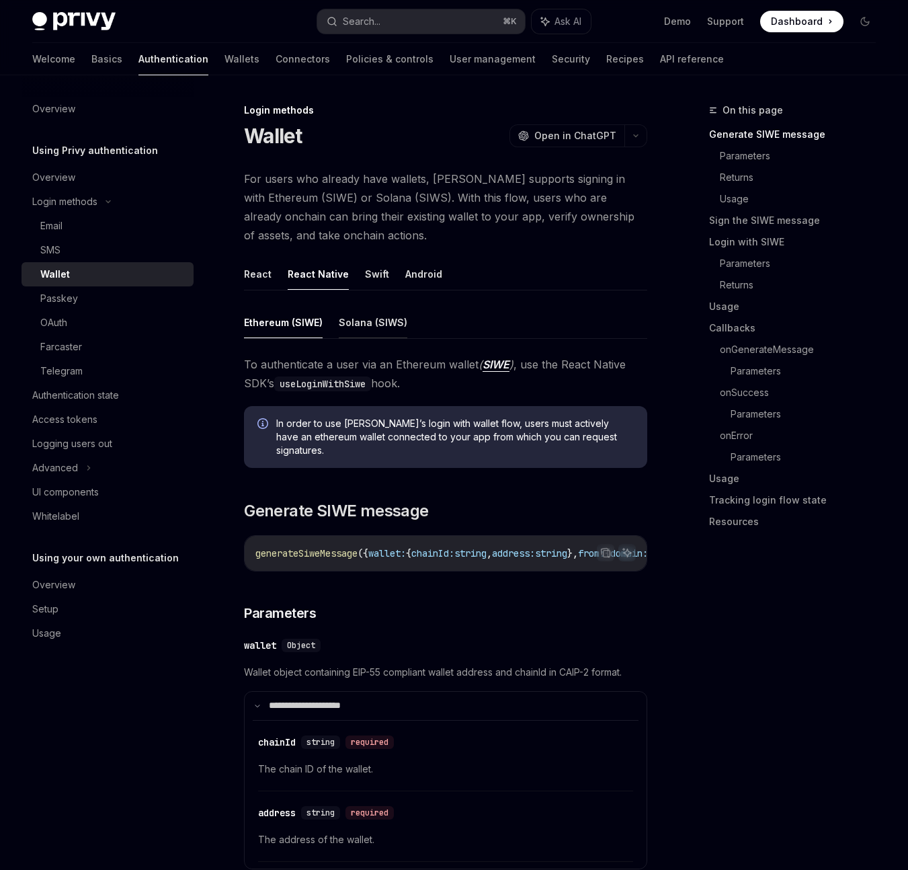
click at [373, 324] on button "Solana (SIWS)" at bounding box center [373, 322] width 69 height 32
type textarea "*"
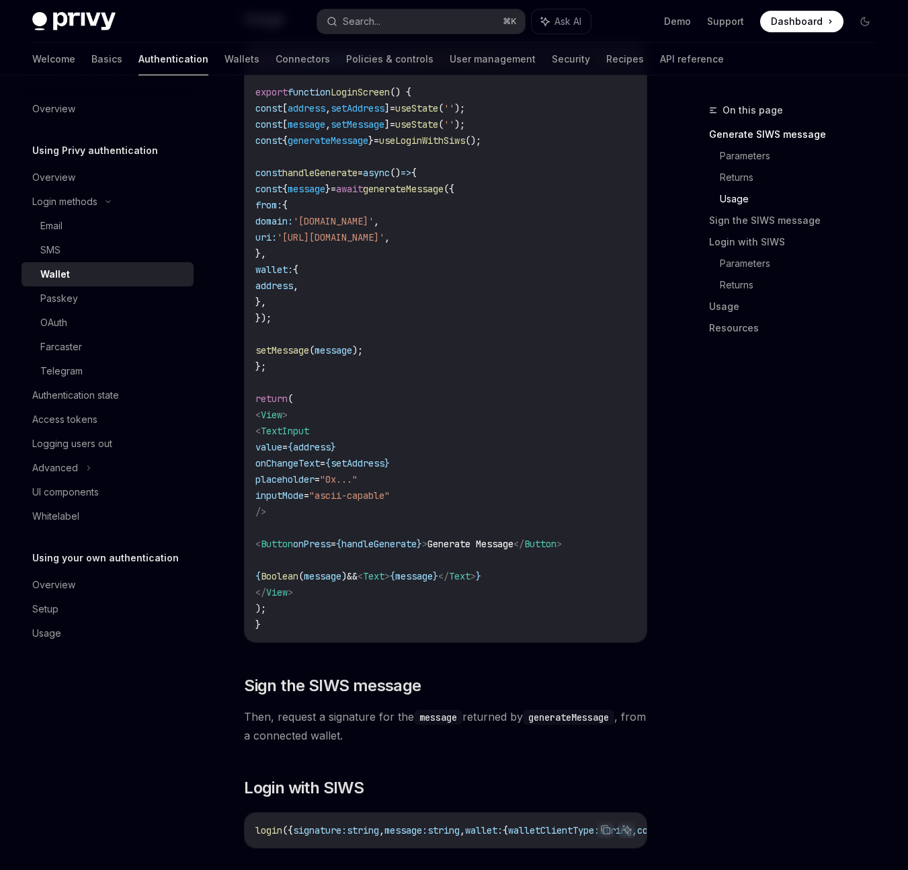
scroll to position [1526, 0]
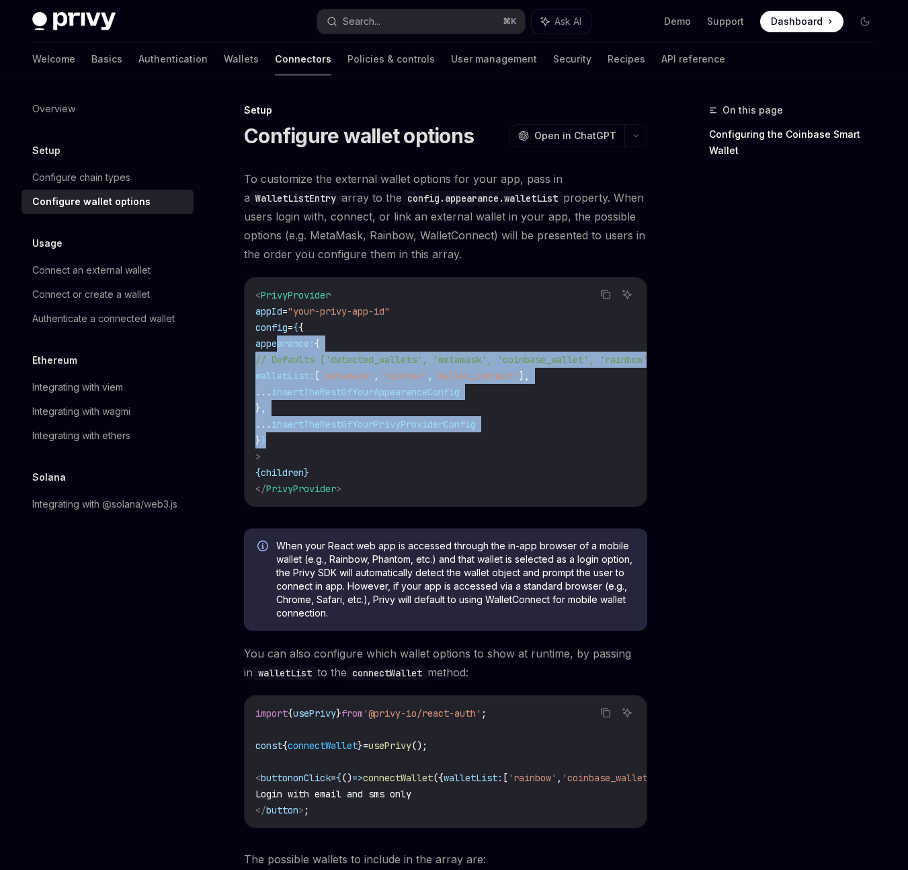
drag, startPoint x: 278, startPoint y: 344, endPoint x: 553, endPoint y: 432, distance: 288.6
click at [553, 432] on code "< PrivyProvider appId = "your-privy-app-id" config = { { appearance: { // Defau…" at bounding box center [518, 392] width 527 height 210
click at [364, 418] on span "insertTheRestOfYourPrivyProviderConfig" at bounding box center [373, 424] width 204 height 12
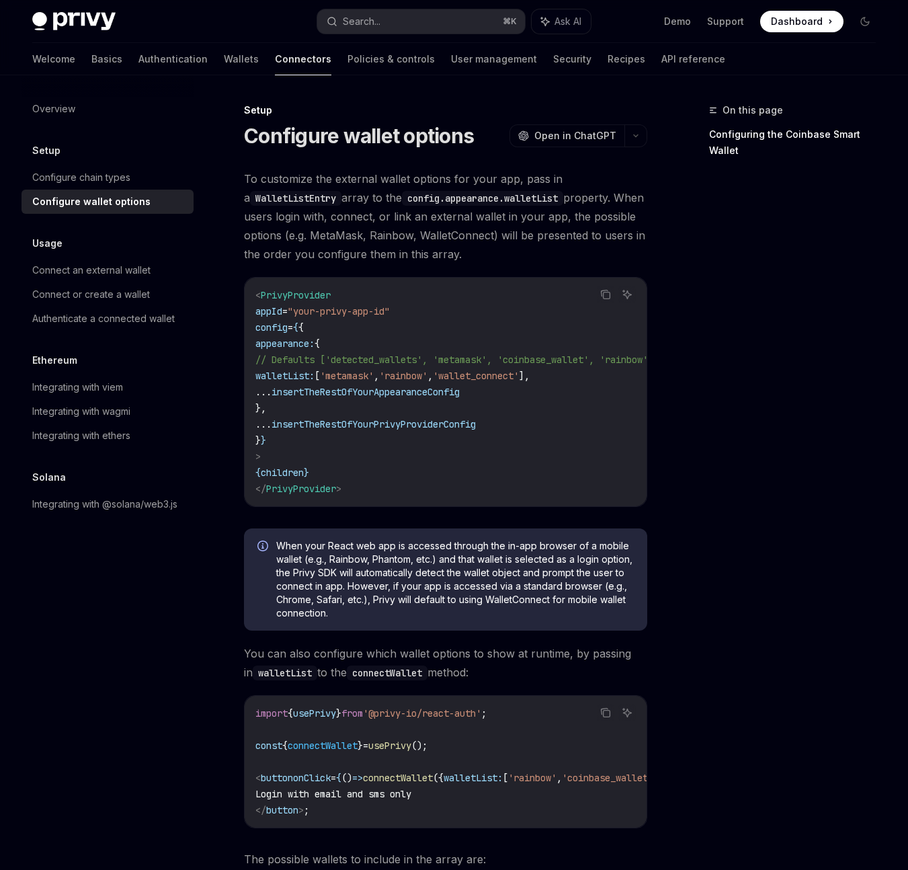
drag, startPoint x: 278, startPoint y: 378, endPoint x: 529, endPoint y: 402, distance: 251.8
click at [529, 402] on code "< PrivyProvider appId = "your-privy-app-id" config = { { appearance: { // Defau…" at bounding box center [518, 392] width 527 height 210
click at [341, 415] on code "< PrivyProvider appId = "your-privy-app-id" config = { { appearance: { // Defau…" at bounding box center [518, 392] width 527 height 210
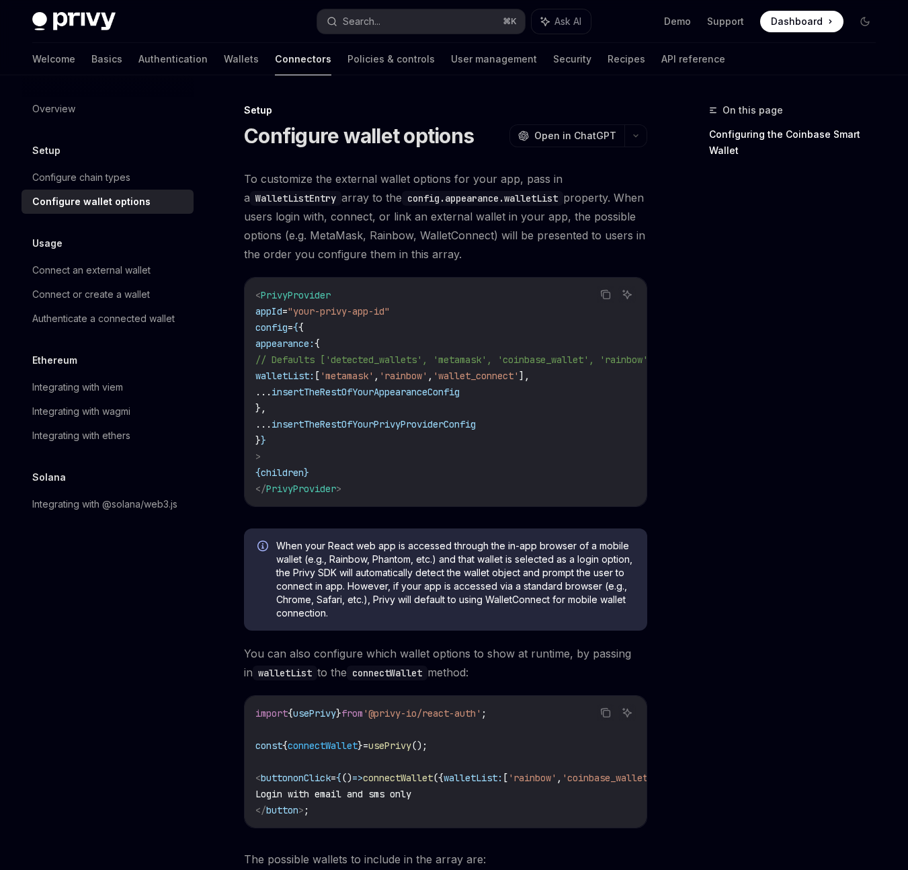
click at [357, 434] on code "< PrivyProvider appId = "your-privy-app-id" config = { { appearance: { // Defau…" at bounding box center [518, 392] width 527 height 210
click at [355, 428] on span "insertTheRestOfYourPrivyProviderConfig" at bounding box center [373, 424] width 204 height 12
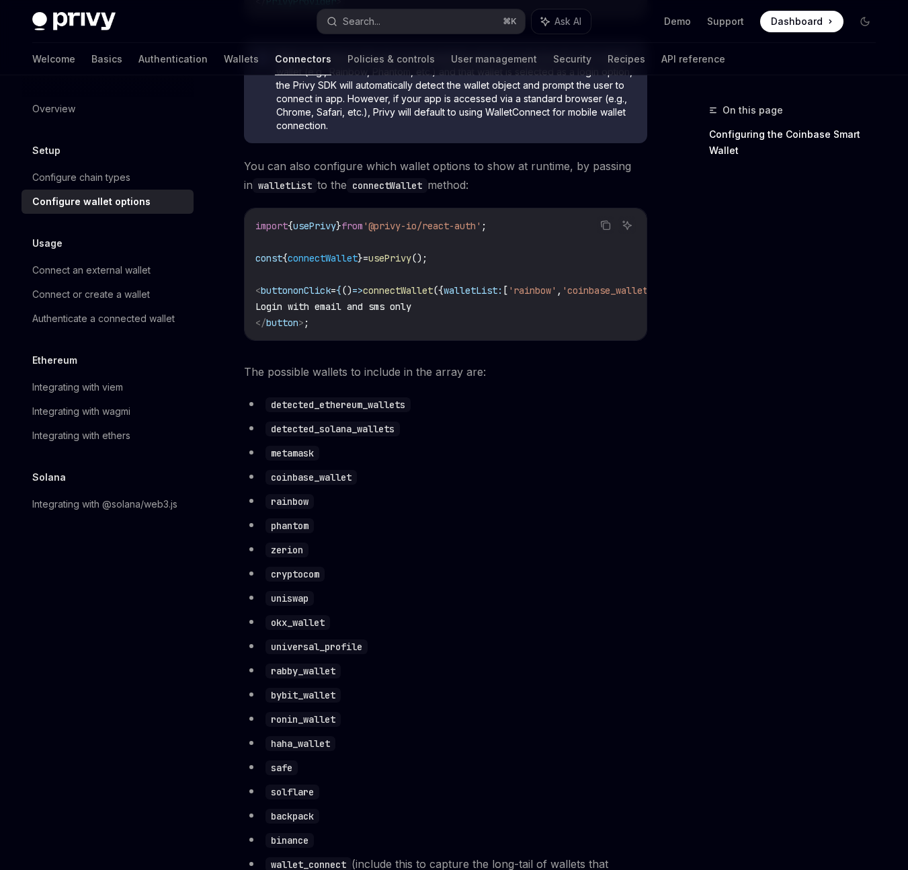
scroll to position [488, 0]
click at [344, 263] on span "connectWallet" at bounding box center [323, 257] width 70 height 12
click at [323, 284] on code "import { usePrivy } from '@privy-io/react-auth' ; const { connectWallet } = use…" at bounding box center [483, 273] width 457 height 113
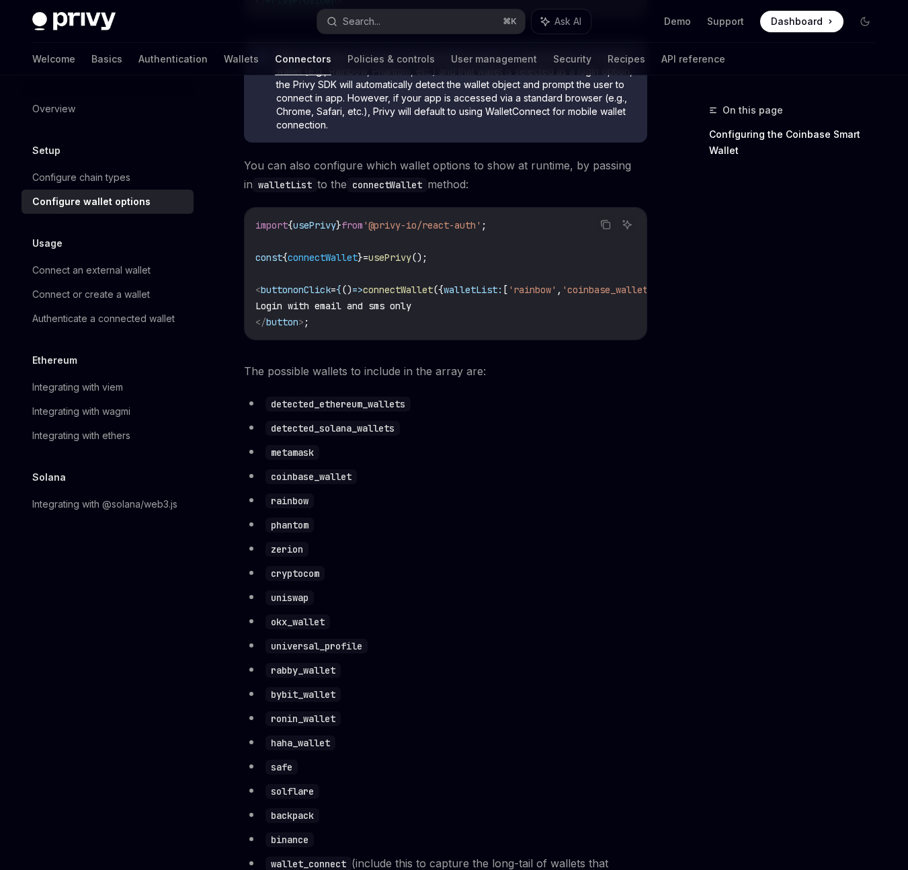
drag, startPoint x: 444, startPoint y: 344, endPoint x: 455, endPoint y: 345, distance: 11.5
click at [455, 339] on div "import { usePrivy } from '@privy-io/react-auth' ; const { connectWallet } = use…" at bounding box center [446, 274] width 402 height 132
drag, startPoint x: 453, startPoint y: 351, endPoint x: 569, endPoint y: 349, distance: 115.6
click at [569, 349] on div "To customize the external wallet options for your app, pass in a WalletListEntr…" at bounding box center [445, 796] width 403 height 2231
drag, startPoint x: 554, startPoint y: 351, endPoint x: 637, endPoint y: 355, distance: 83.5
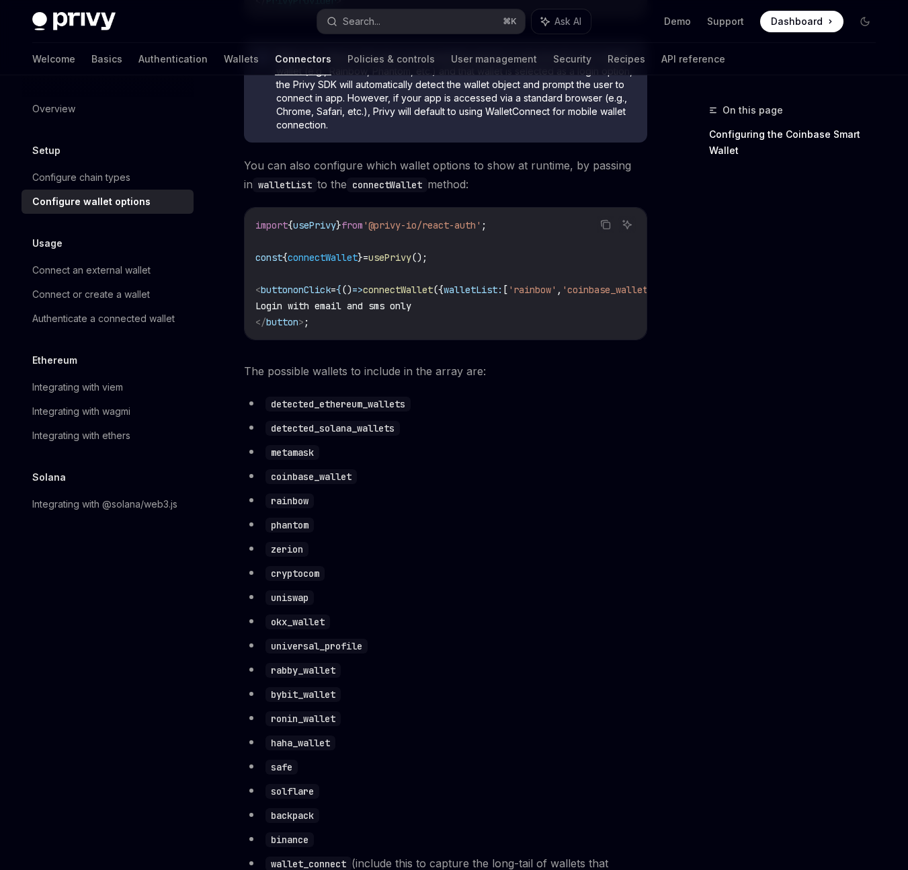
click at [637, 355] on div "To customize the external wallet options for your app, pass in a WalletListEntr…" at bounding box center [445, 796] width 403 height 2231
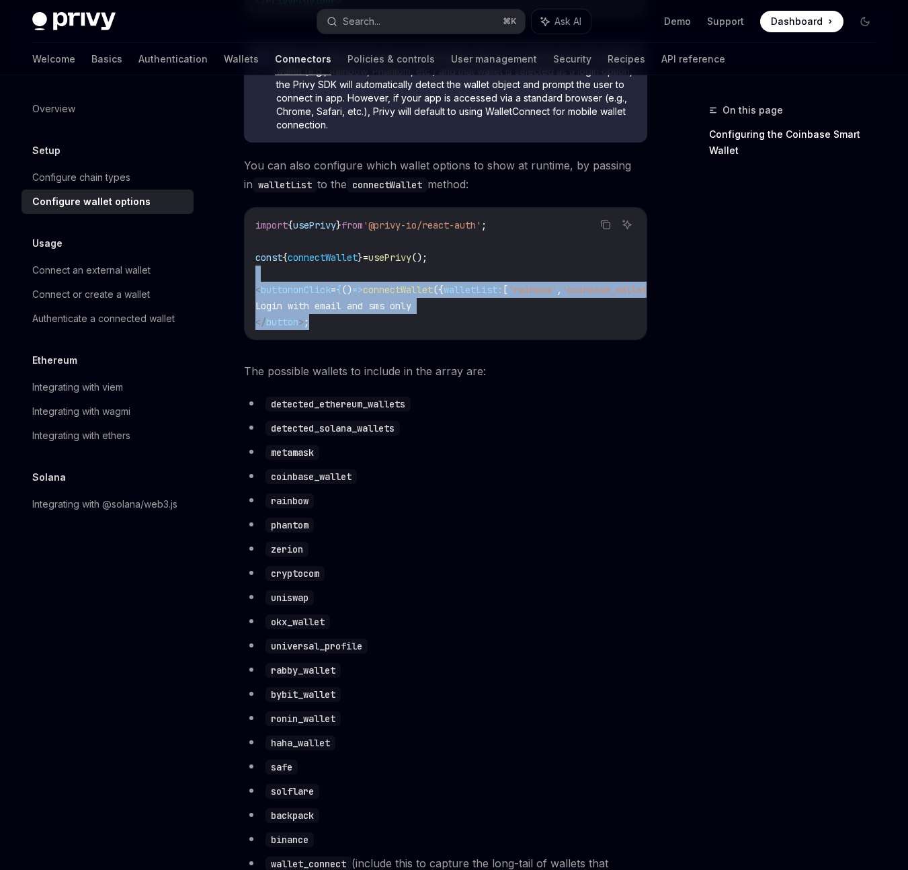
drag, startPoint x: 308, startPoint y: 317, endPoint x: 219, endPoint y: 280, distance: 96.1
click at [219, 280] on div "Setup Configure wallet options OpenAI Open in ChatGPT OpenAI Open in ChatGPT To…" at bounding box center [319, 863] width 661 height 2498
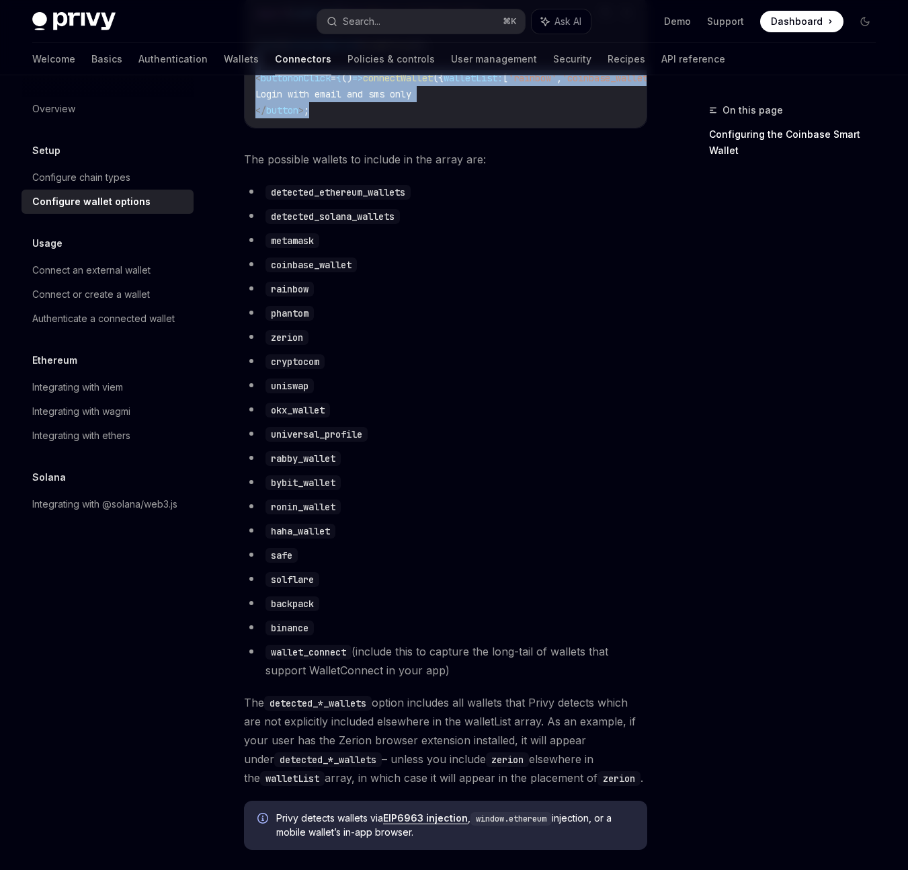
scroll to position [699, 0]
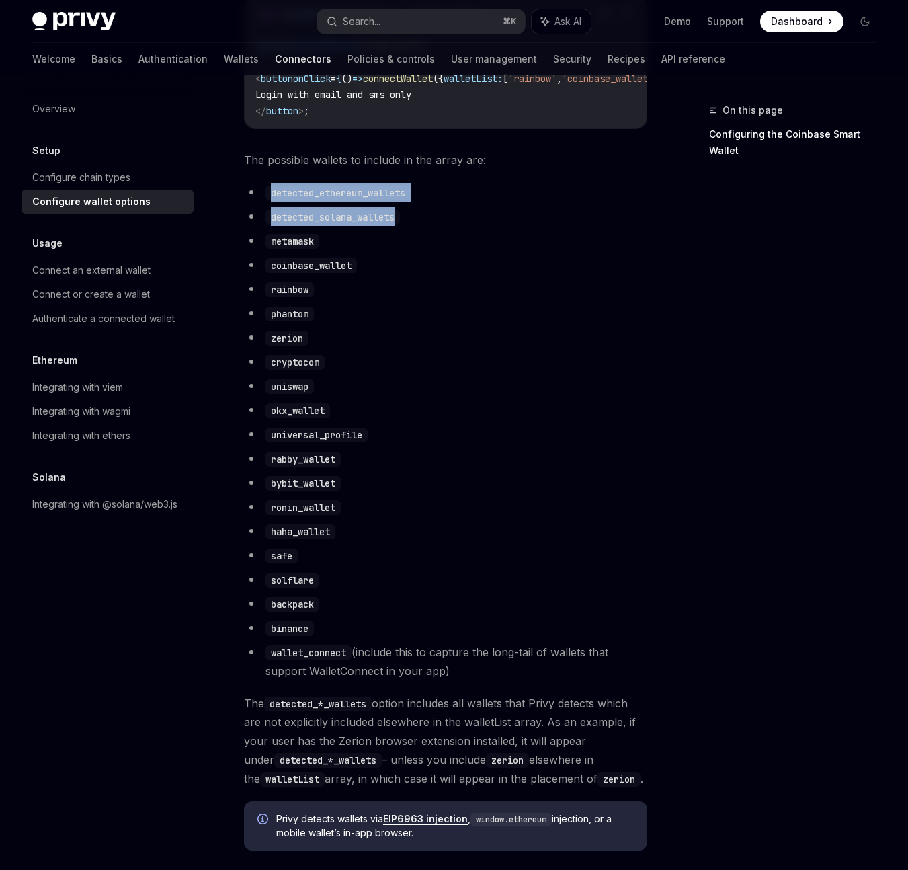
drag, startPoint x: 410, startPoint y: 235, endPoint x: 251, endPoint y: 198, distance: 162.8
click at [251, 198] on ul "detected_ethereum_wallets detected_solana_wallets metamask coinbase_wallet rain…" at bounding box center [445, 431] width 403 height 497
click at [329, 250] on li "metamask" at bounding box center [445, 240] width 403 height 19
click at [292, 249] on code "metamask" at bounding box center [292, 241] width 54 height 15
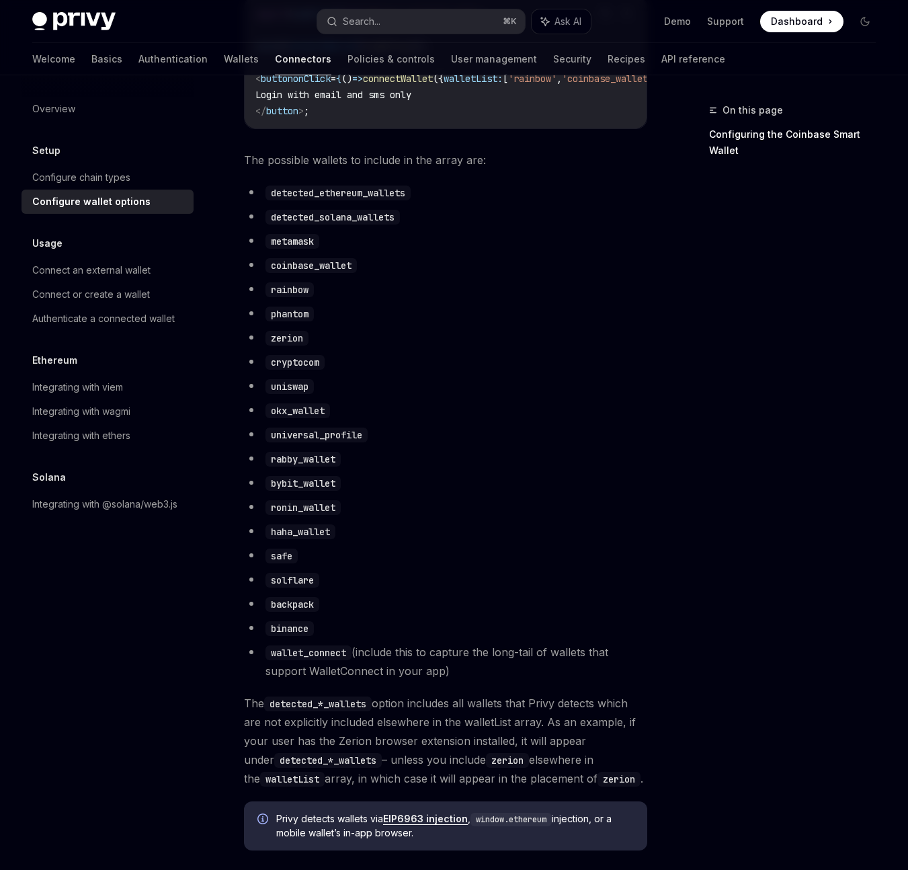
click at [355, 290] on li "rainbow" at bounding box center [445, 289] width 403 height 19
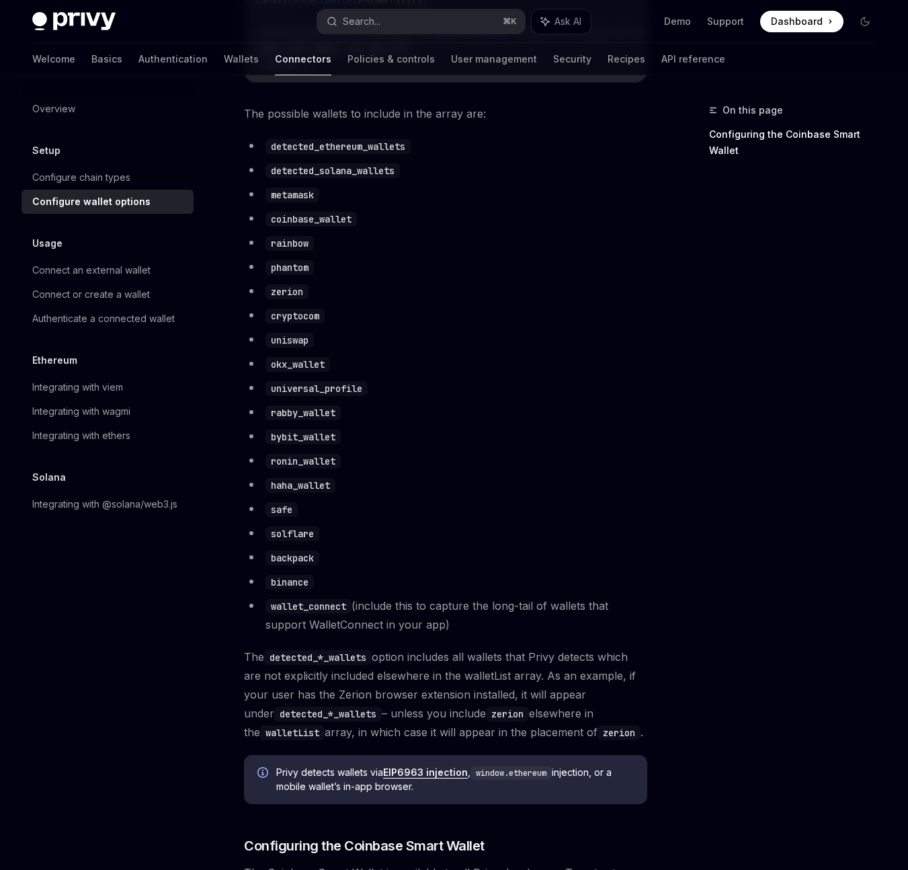
scroll to position [750, 0]
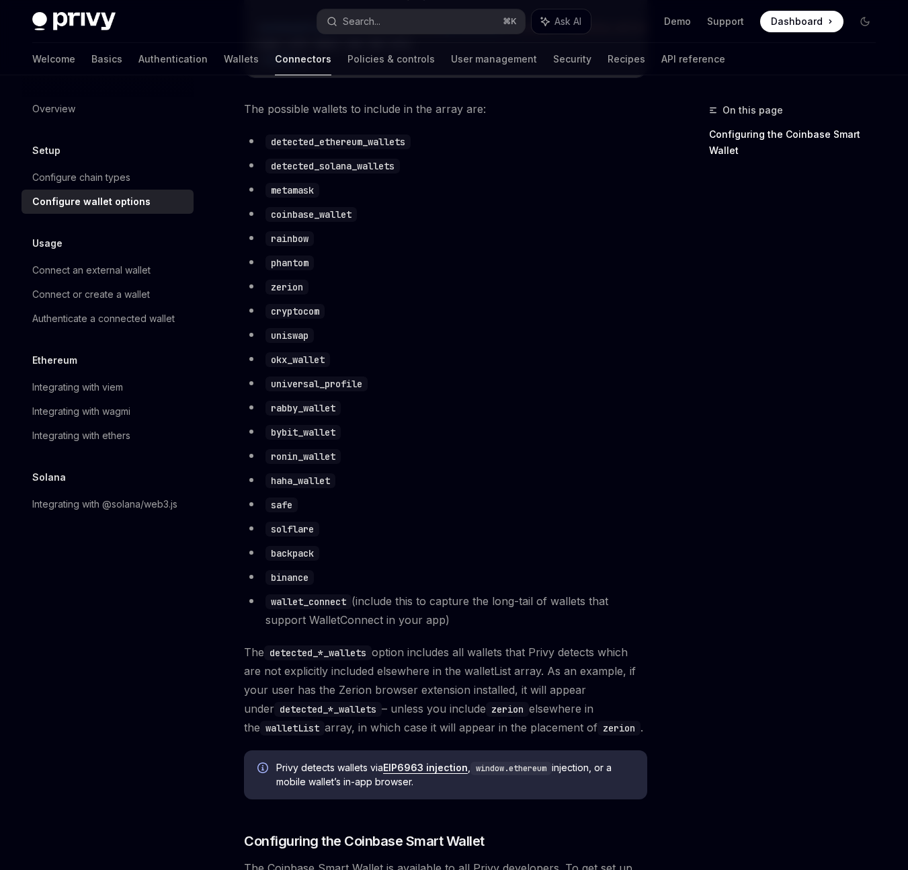
click at [333, 609] on code "wallet_connect" at bounding box center [308, 601] width 86 height 15
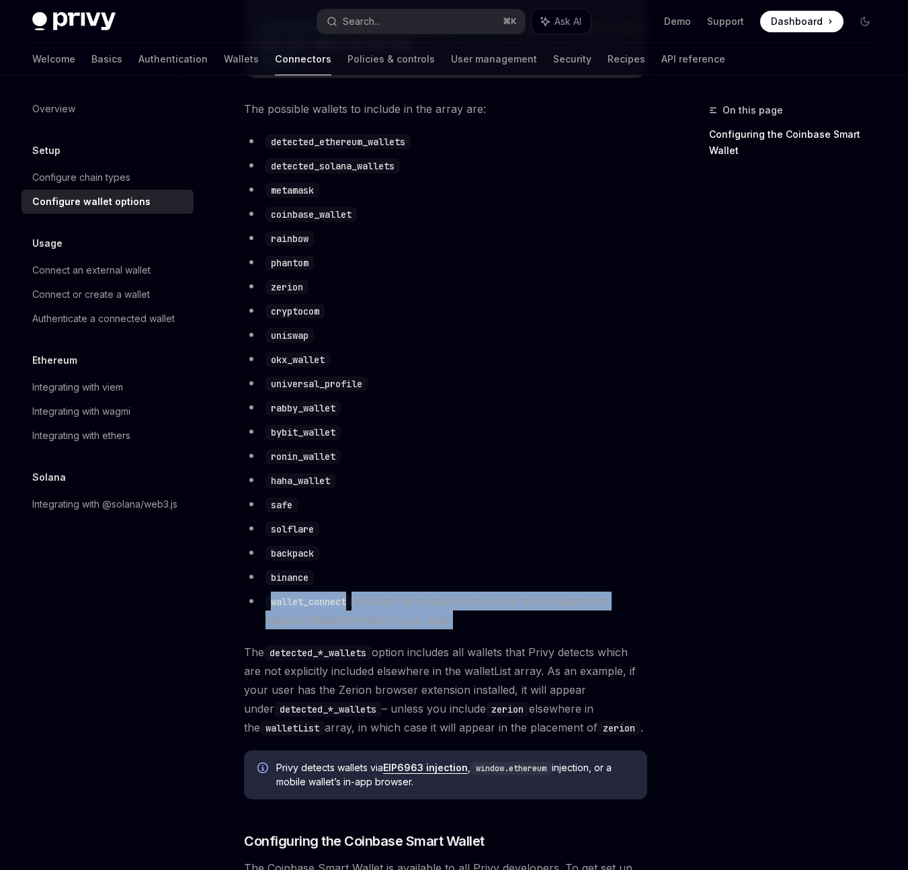
click at [333, 609] on code "wallet_connect" at bounding box center [308, 601] width 86 height 15
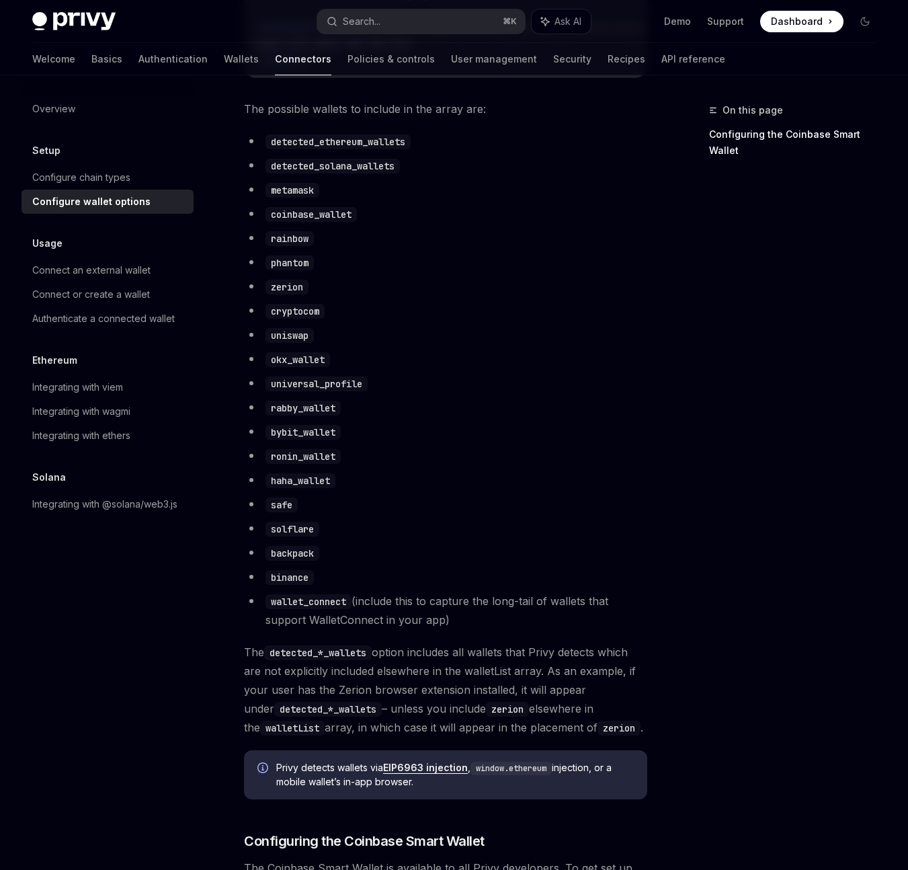
click at [374, 561] on li "backpack" at bounding box center [445, 552] width 403 height 19
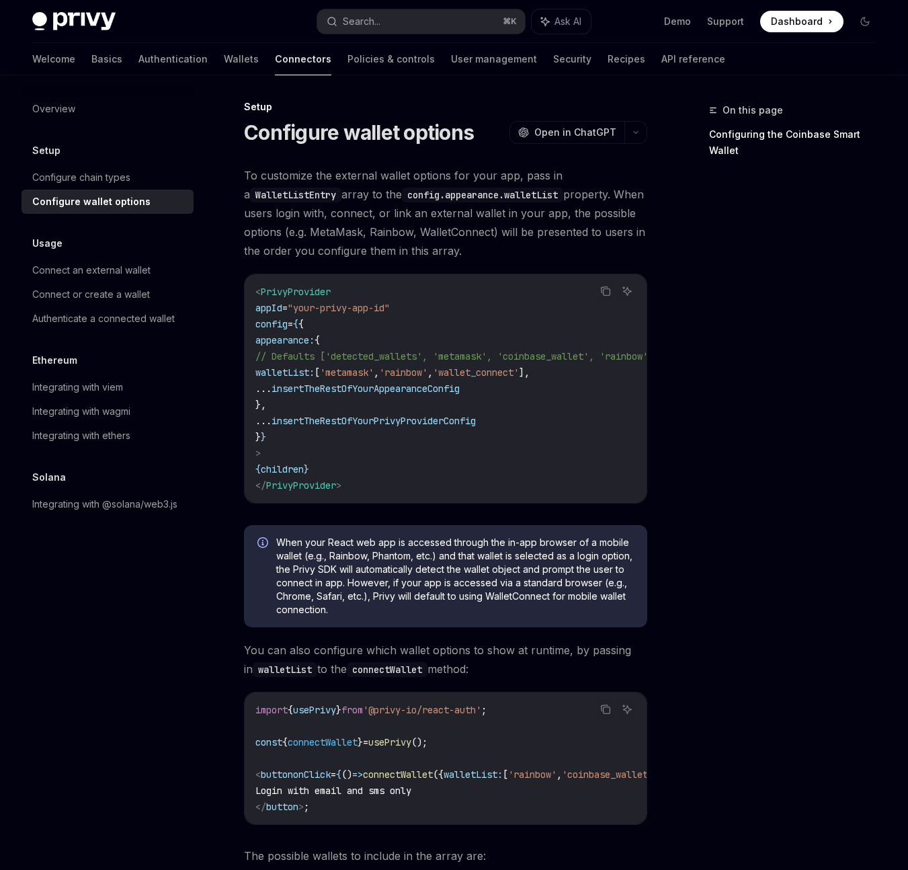
scroll to position [0, 0]
